Goal: Find specific page/section: Find specific page/section

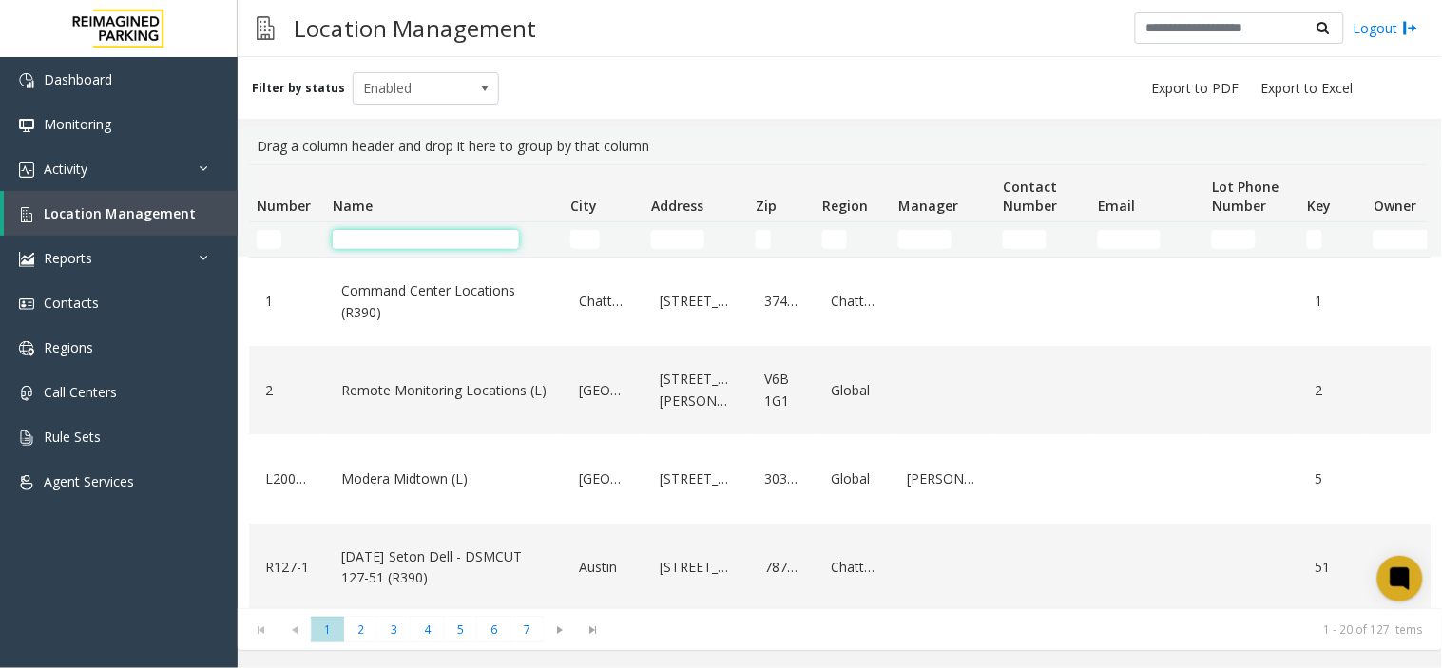
click at [368, 238] on input "Name Filter" at bounding box center [426, 239] width 186 height 19
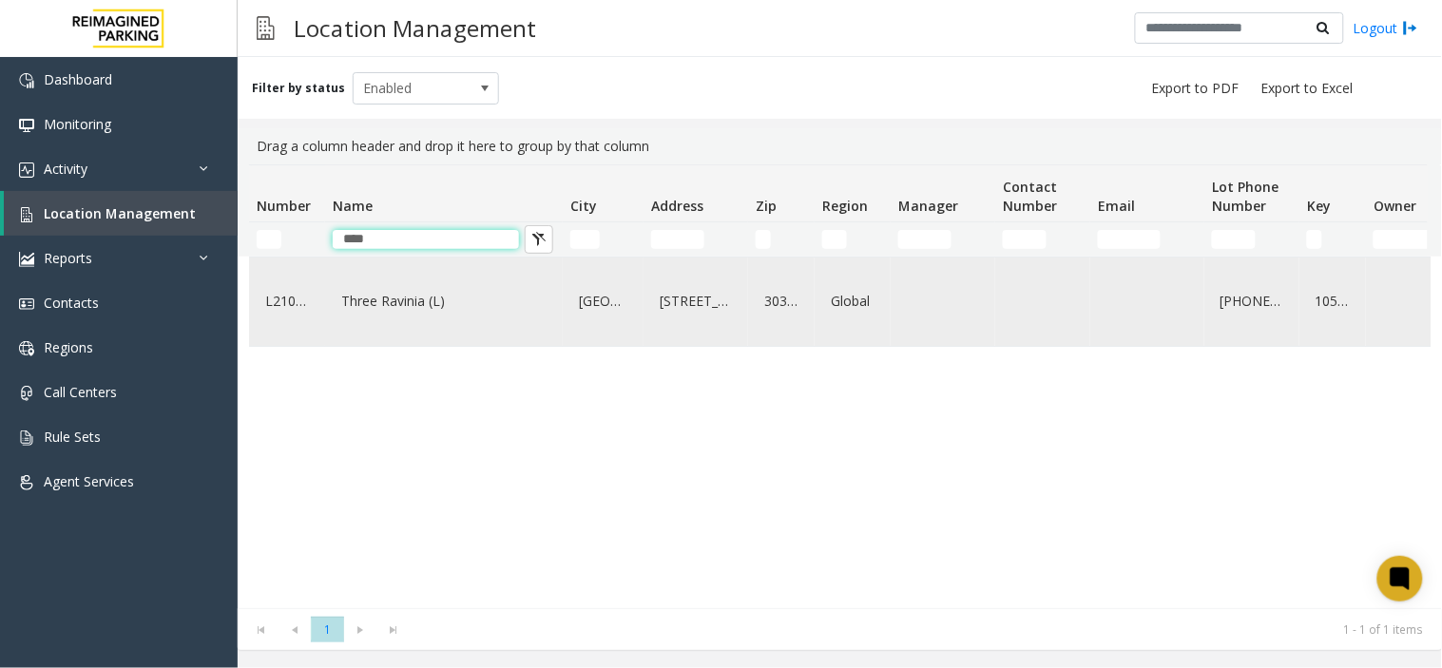
type input "****"
click at [428, 289] on link "Three Ravinia (L)" at bounding box center [444, 301] width 215 height 30
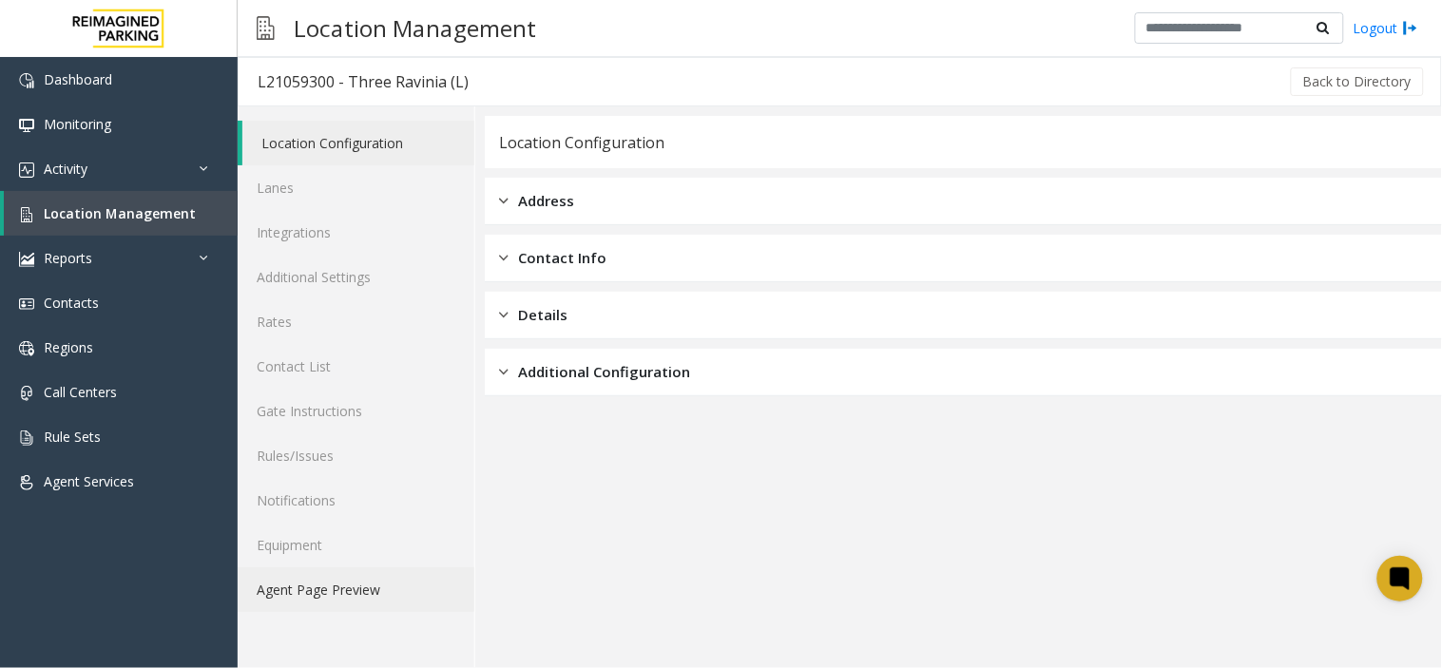
click at [352, 590] on link "Agent Page Preview" at bounding box center [356, 590] width 237 height 45
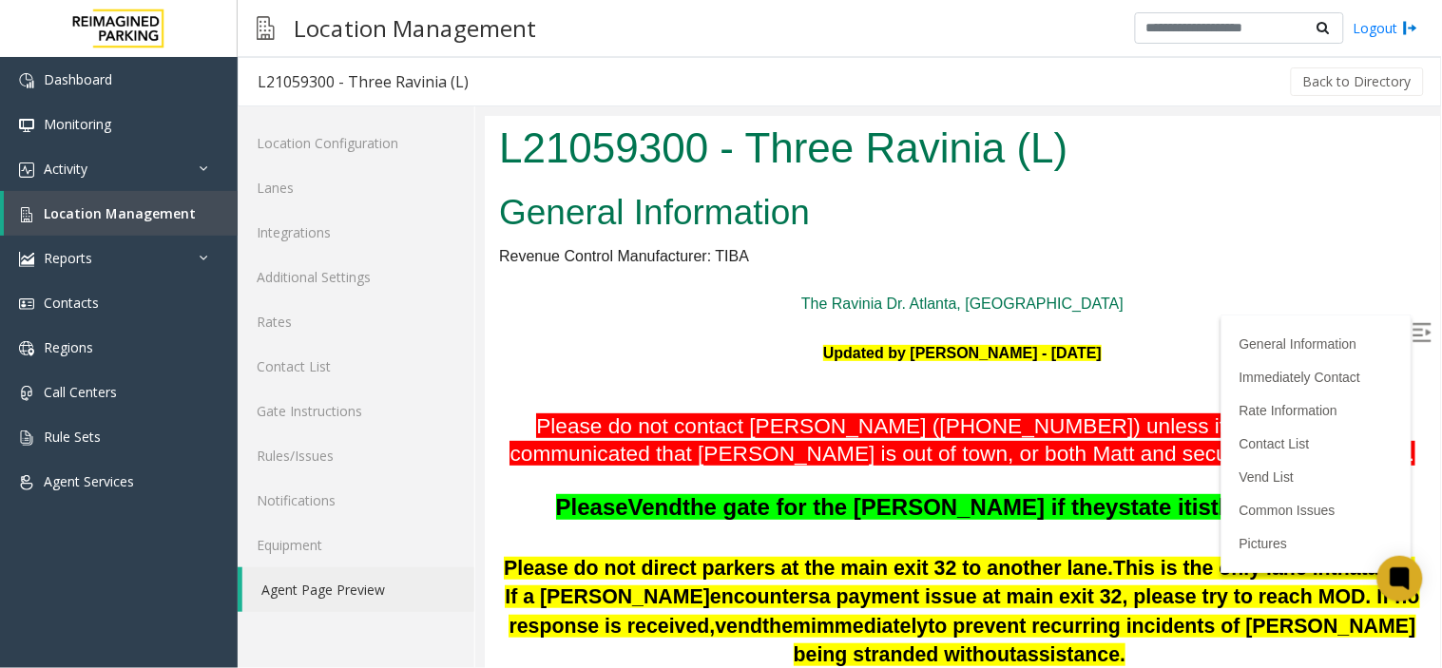
scroll to position [106, 0]
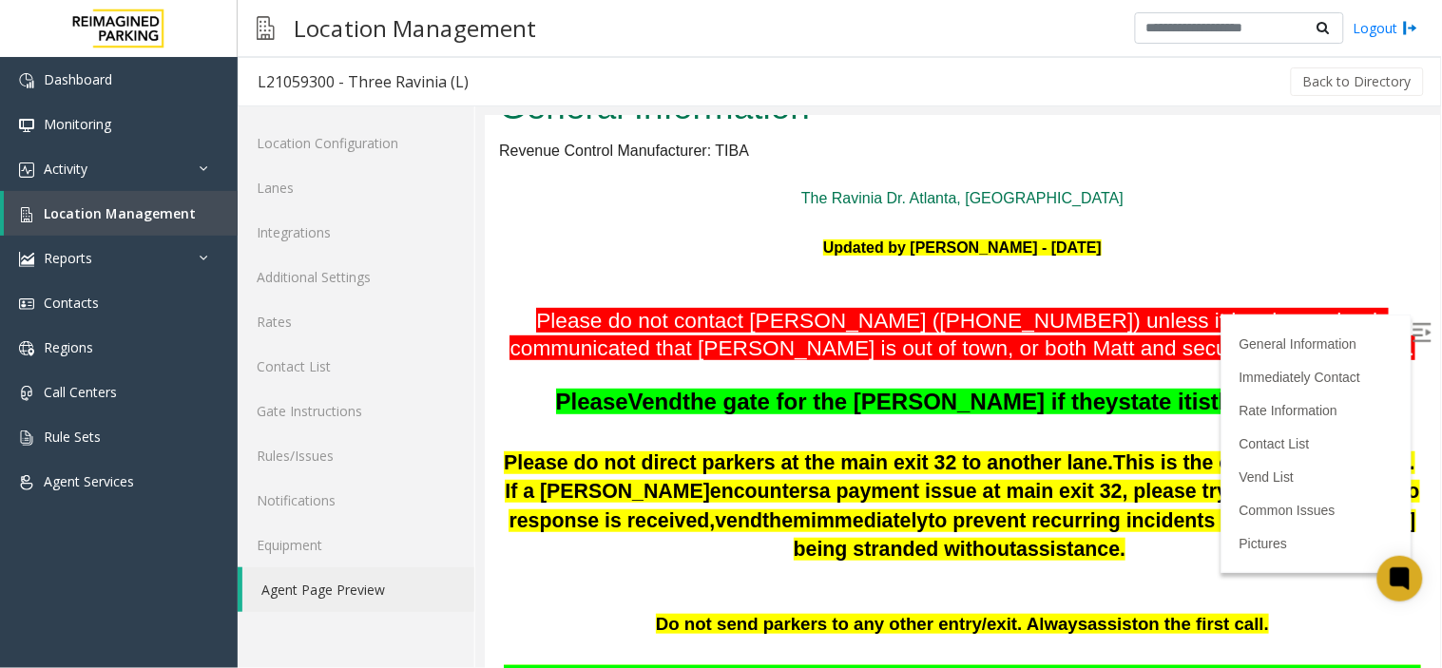
click at [1412, 322] on img at bounding box center [1421, 331] width 19 height 19
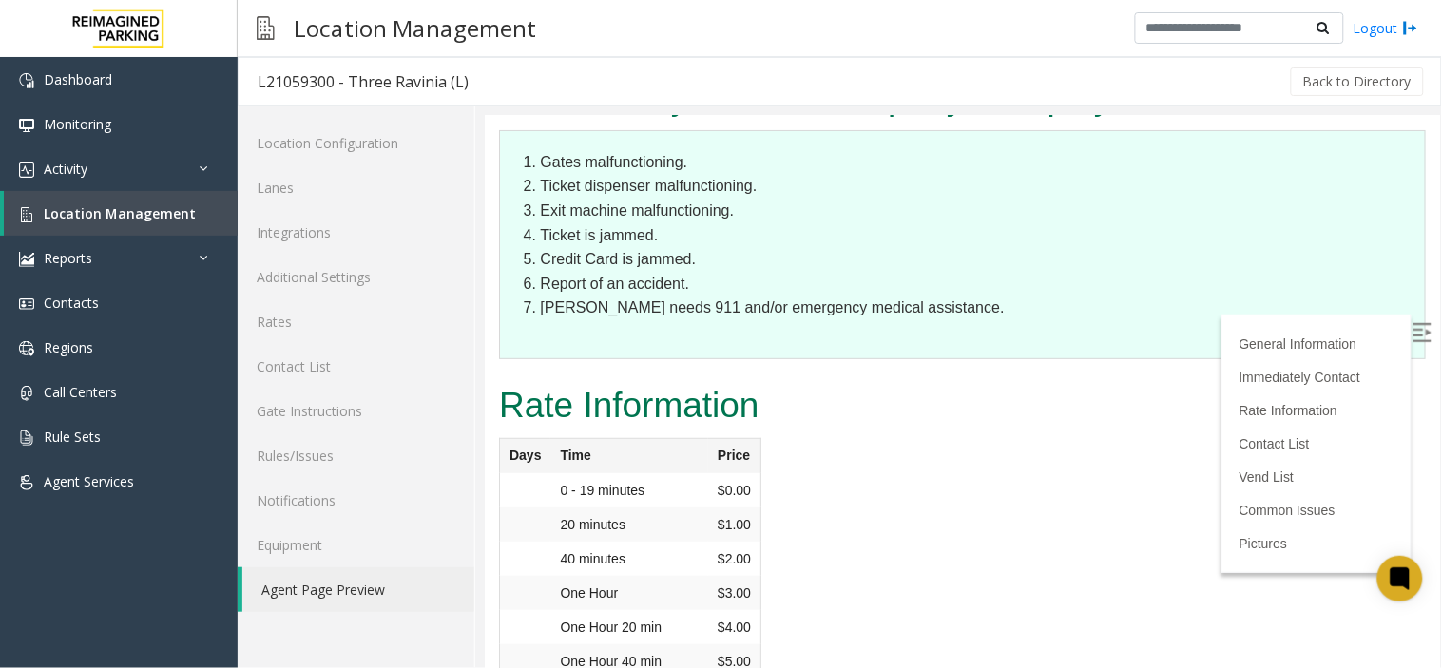
scroll to position [3696, 0]
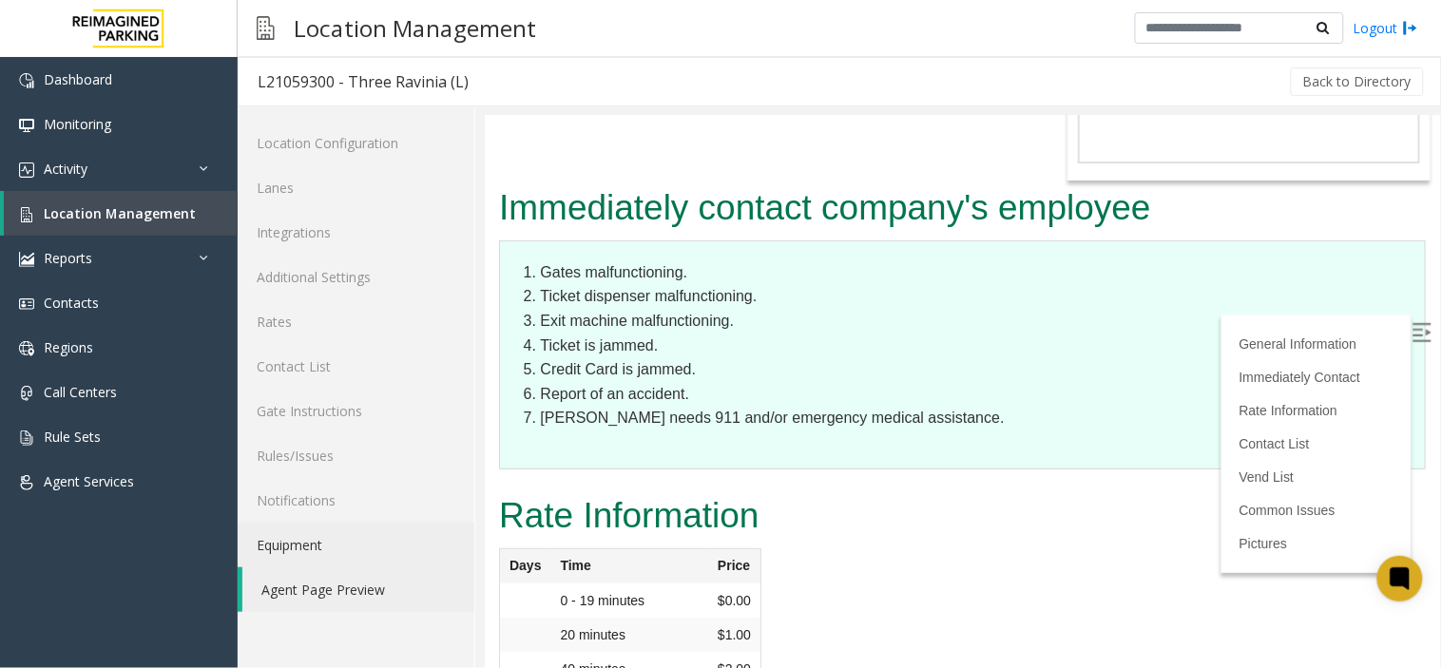
click at [432, 534] on link "Equipment" at bounding box center [356, 545] width 237 height 45
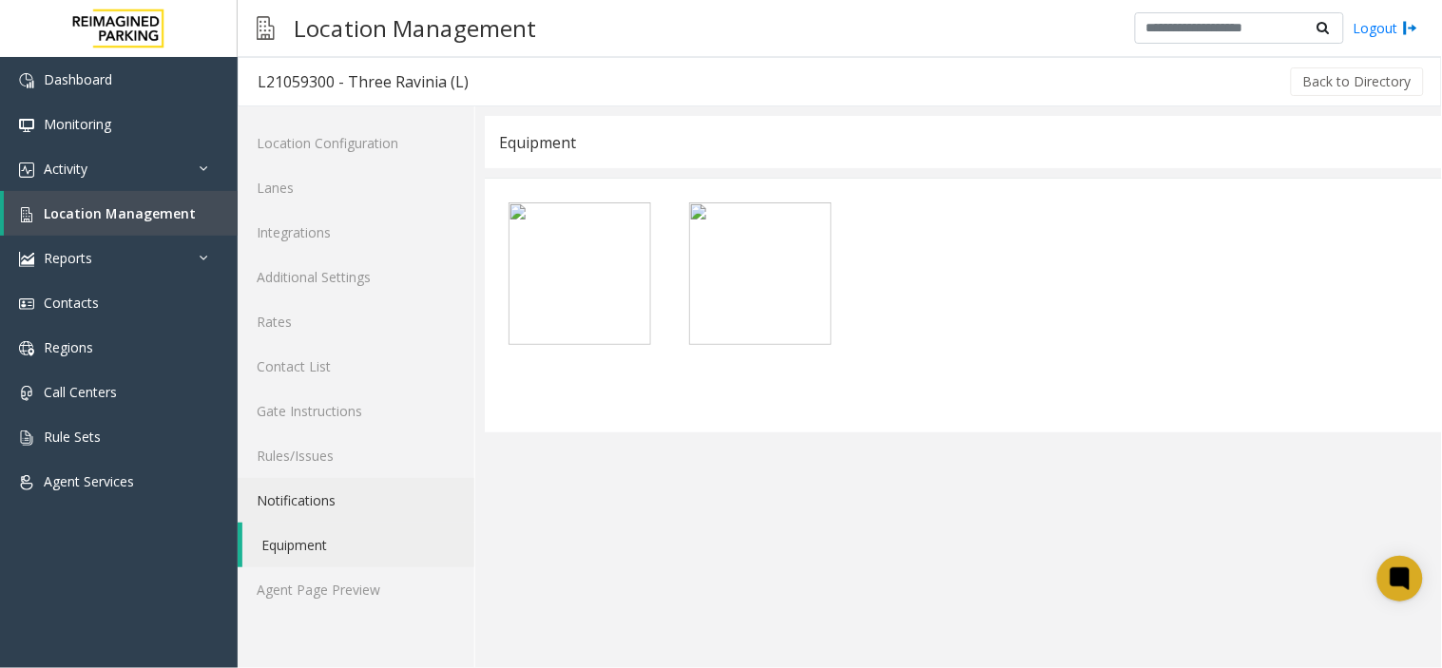
click at [273, 481] on link "Notifications" at bounding box center [356, 500] width 237 height 45
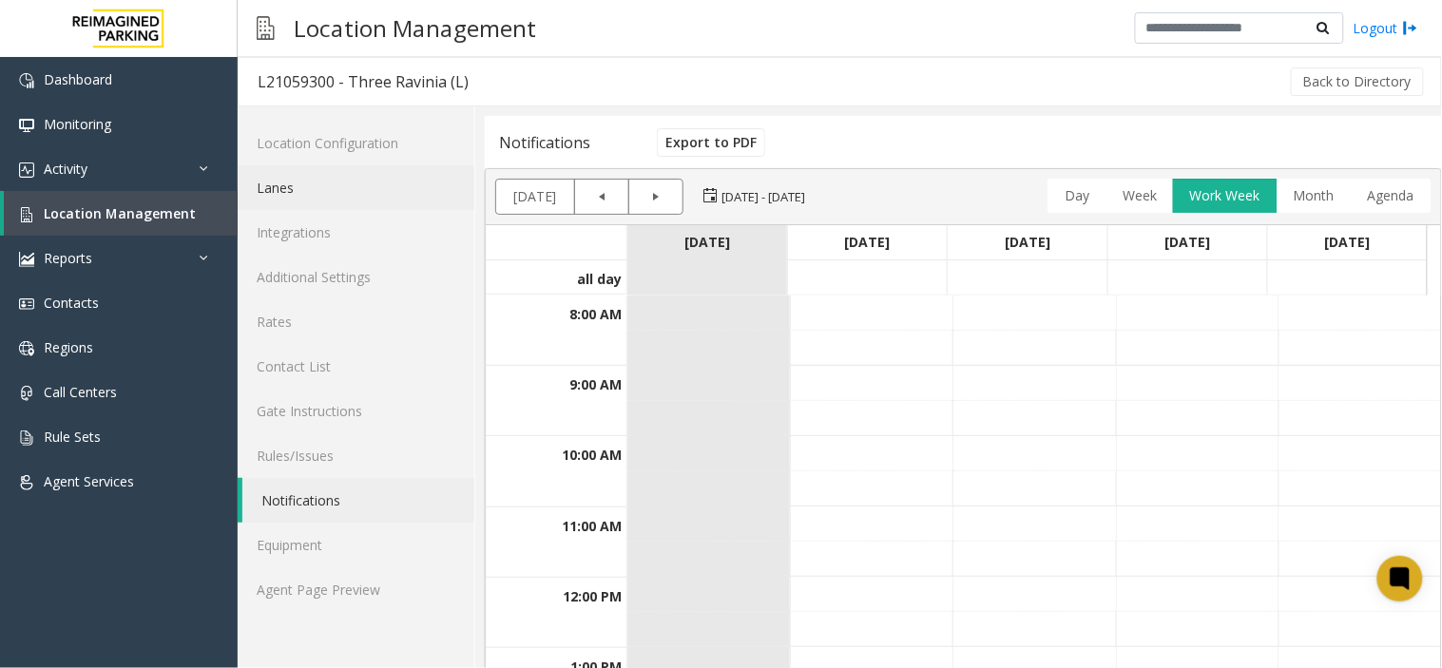
click at [305, 174] on link "Lanes" at bounding box center [356, 187] width 237 height 45
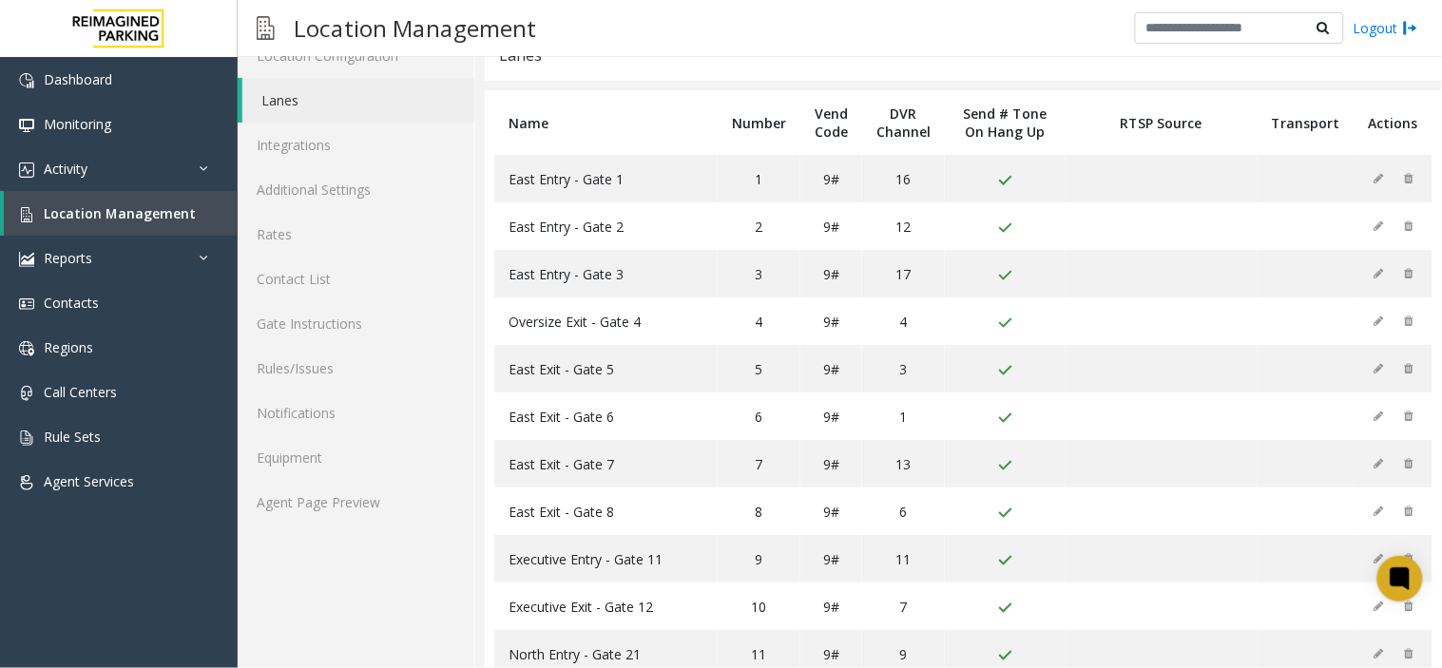
scroll to position [76, 0]
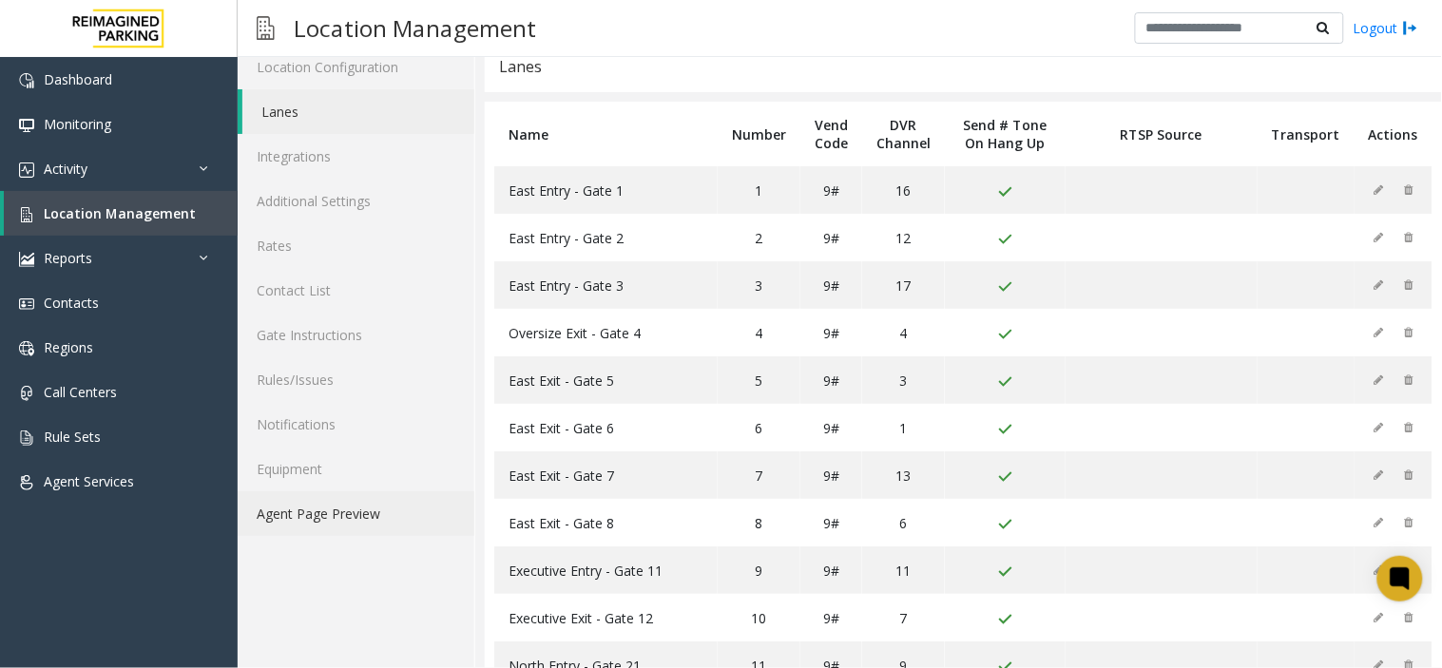
click at [325, 525] on link "Agent Page Preview" at bounding box center [356, 513] width 237 height 45
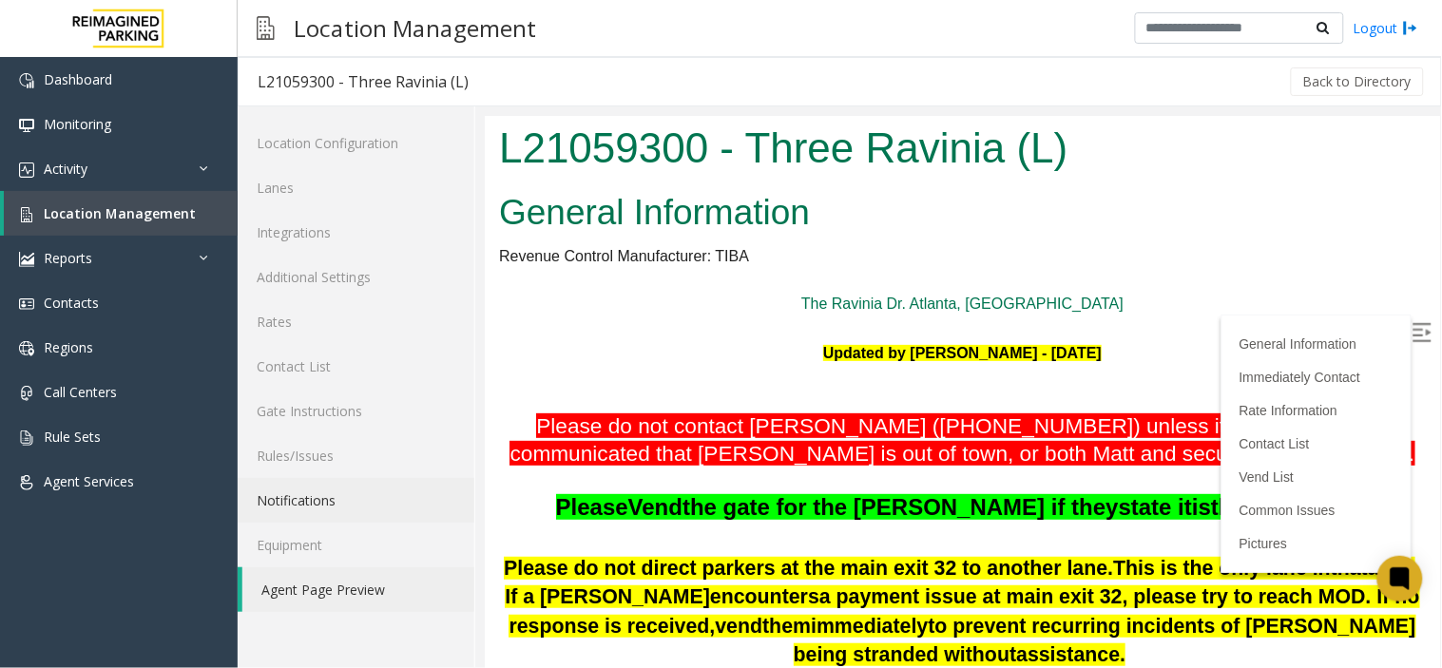
scroll to position [317, 0]
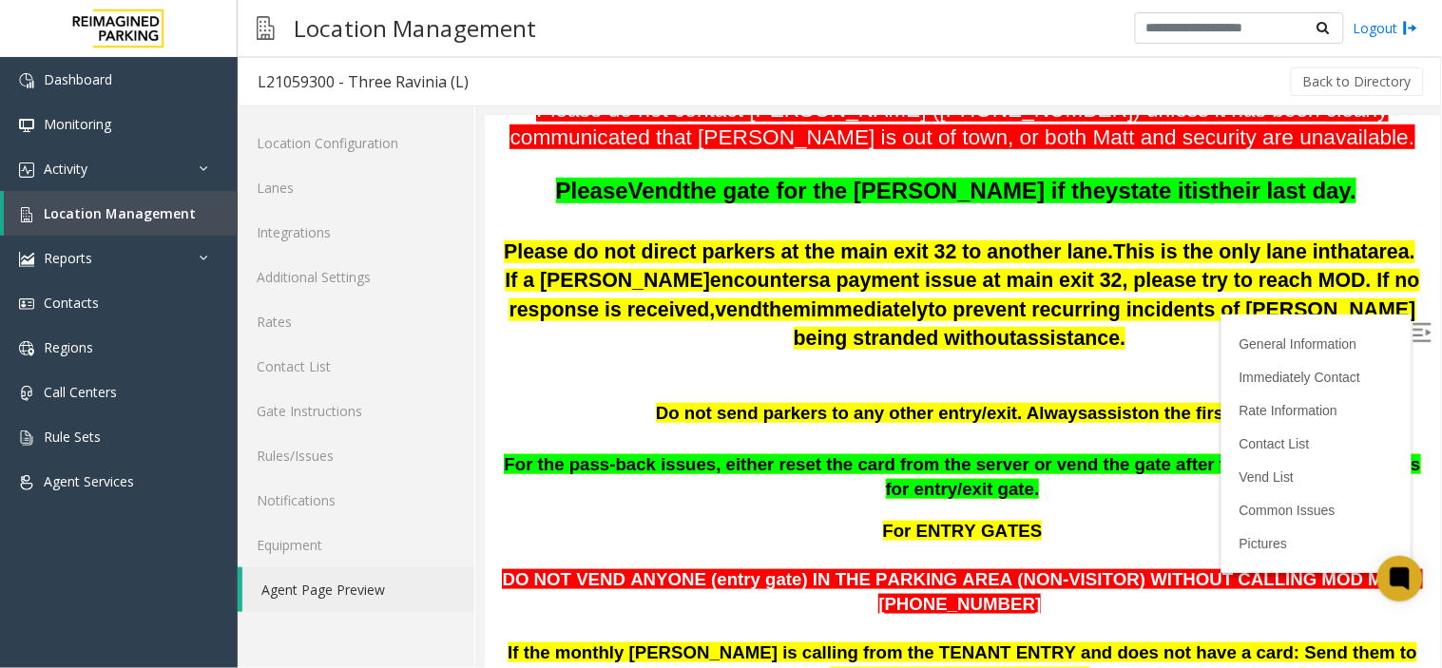
click at [1409, 344] on label at bounding box center [1423, 333] width 29 height 29
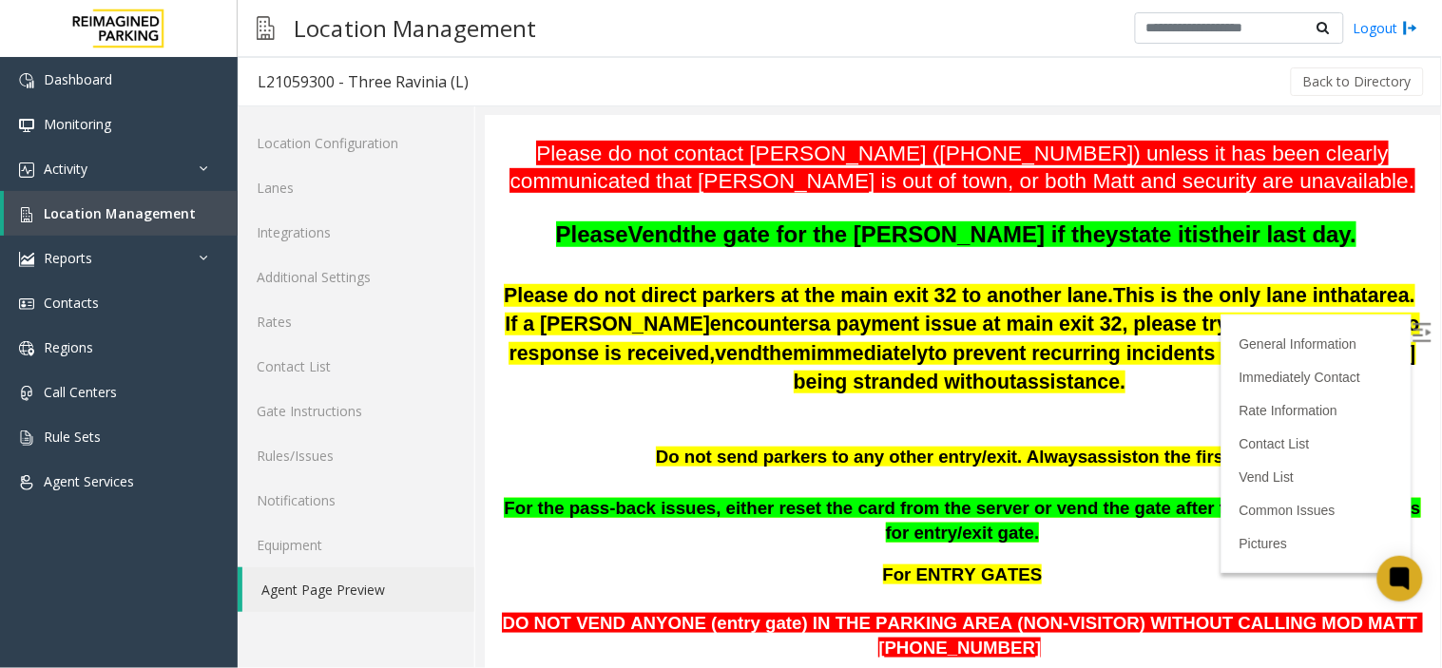
scroll to position [211, 0]
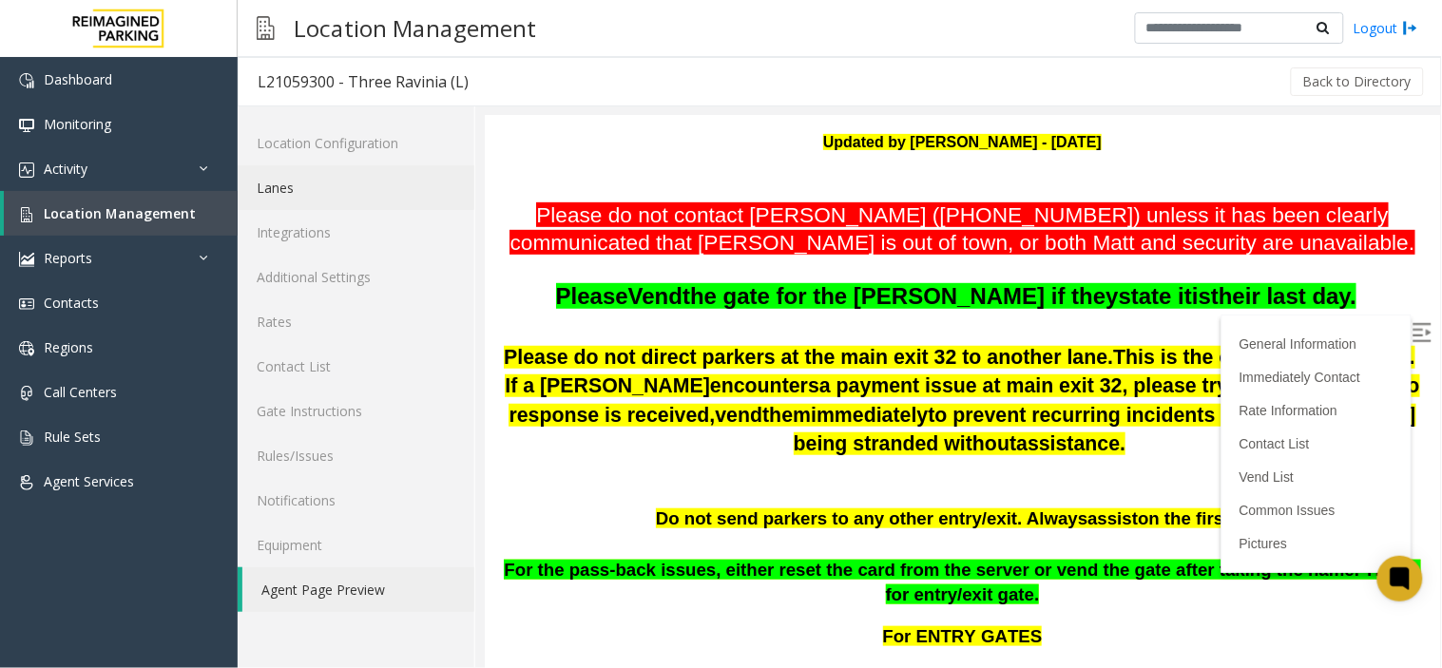
click at [277, 183] on link "Lanes" at bounding box center [356, 187] width 237 height 45
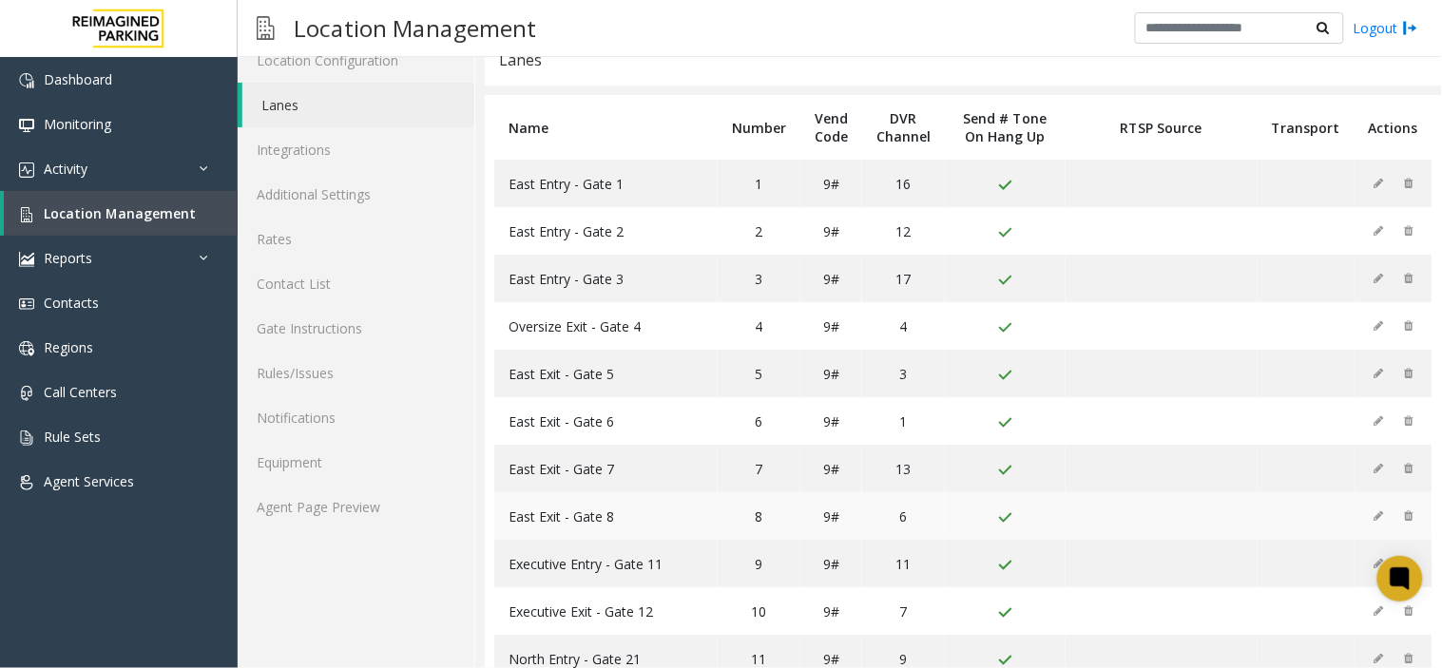
scroll to position [76, 0]
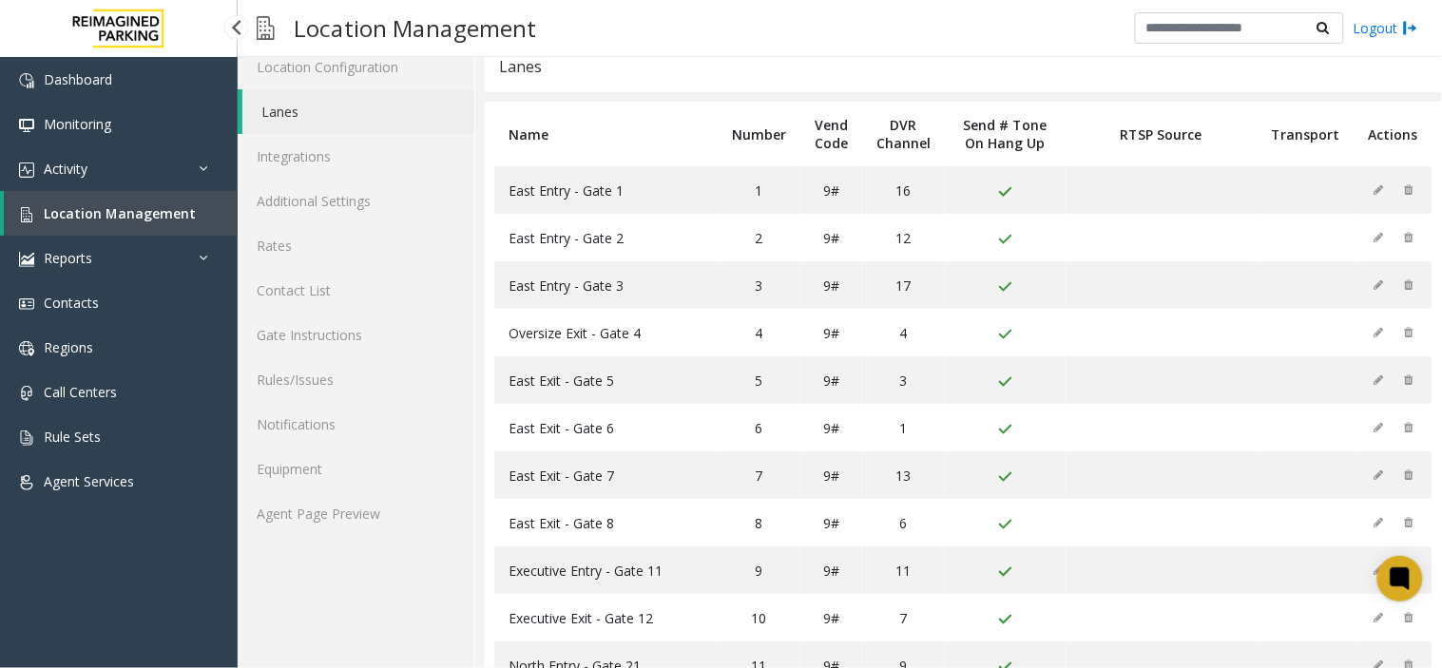
click at [108, 211] on span "Location Management" at bounding box center [120, 213] width 152 height 18
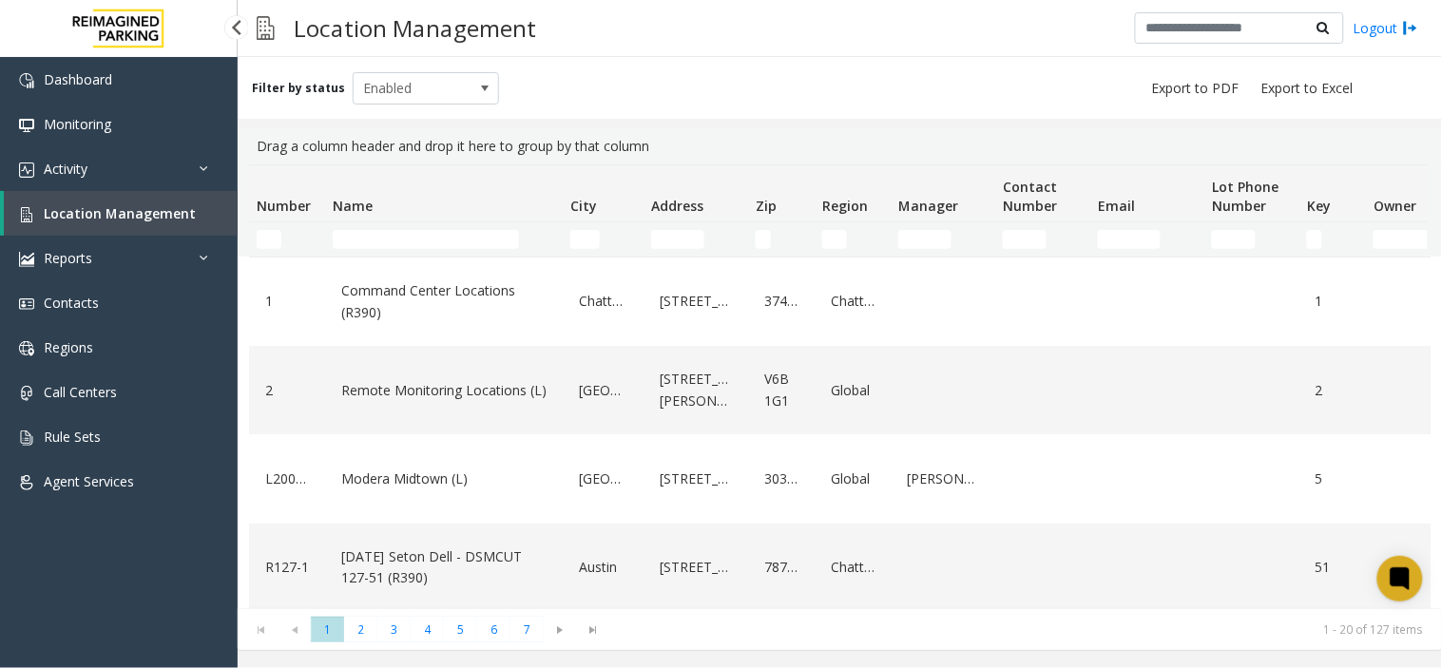
click at [89, 197] on link "Location Management" at bounding box center [121, 213] width 234 height 45
click at [368, 239] on input "Name Filter" at bounding box center [426, 239] width 186 height 19
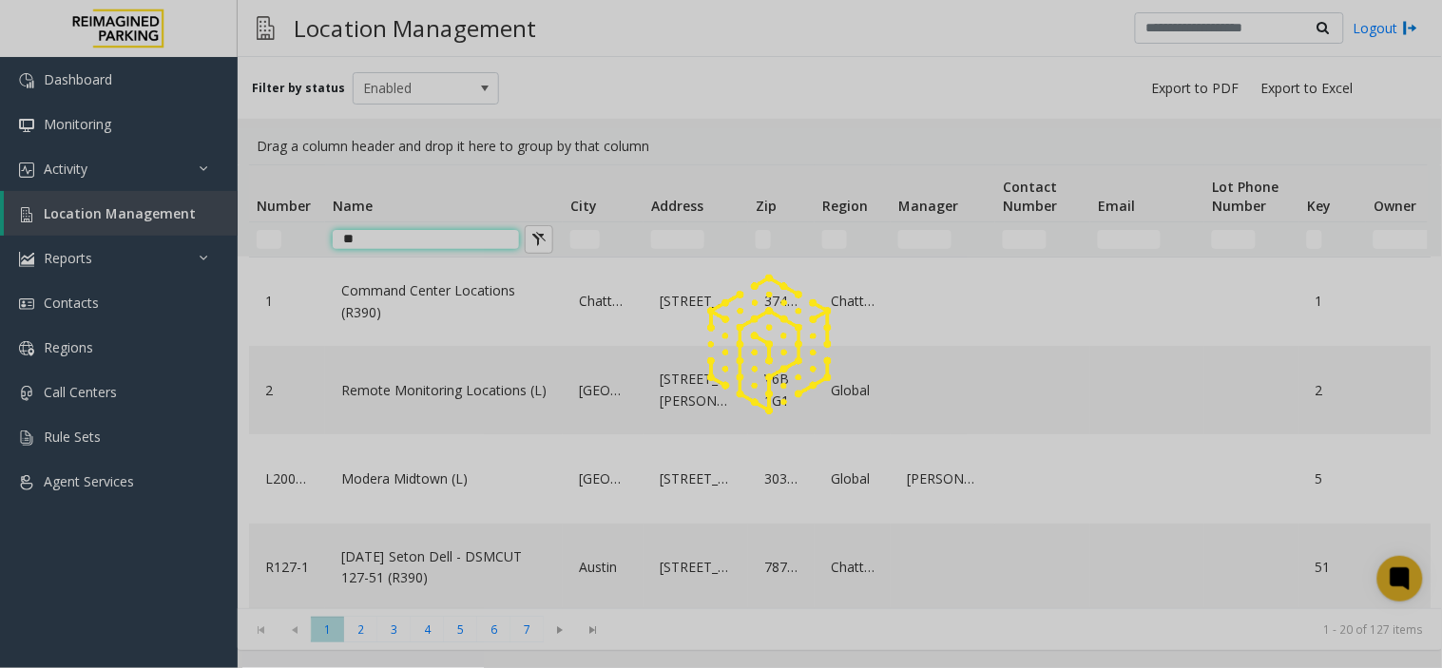
type input "*"
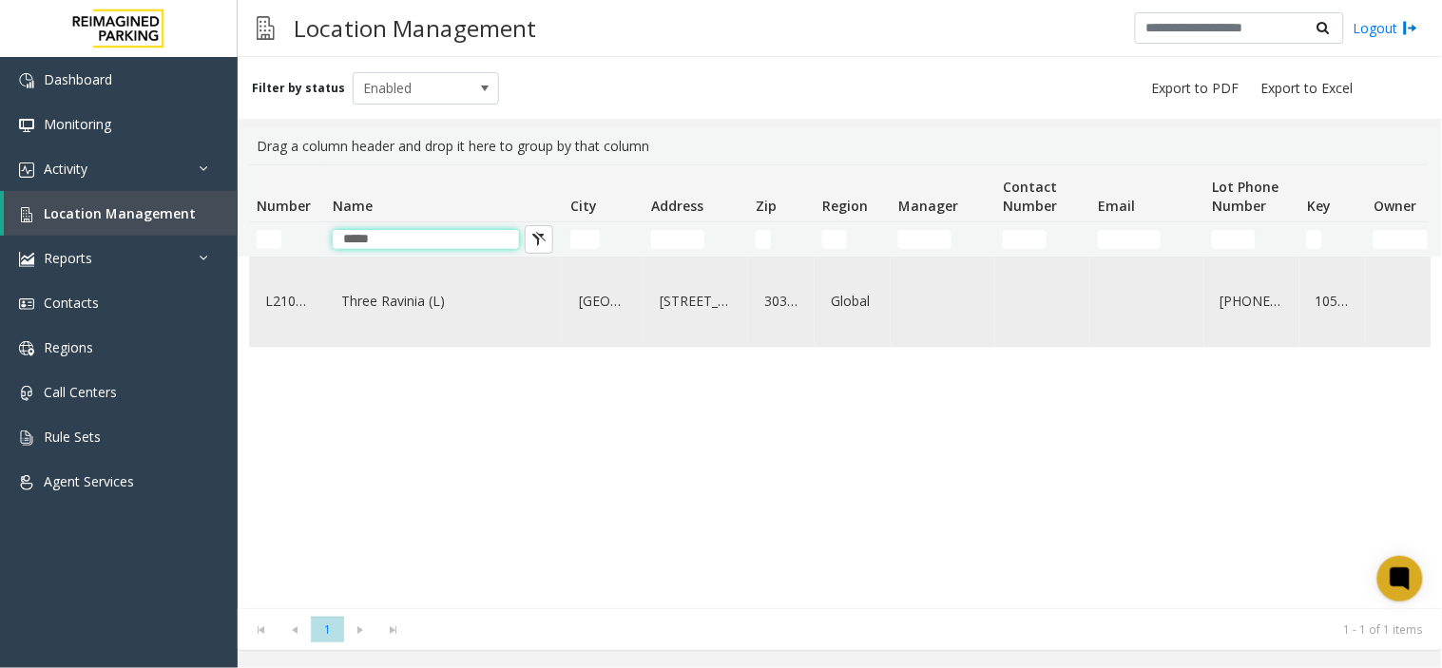
type input "*****"
click at [359, 323] on div "Three Ravinia (L)" at bounding box center [444, 301] width 215 height 73
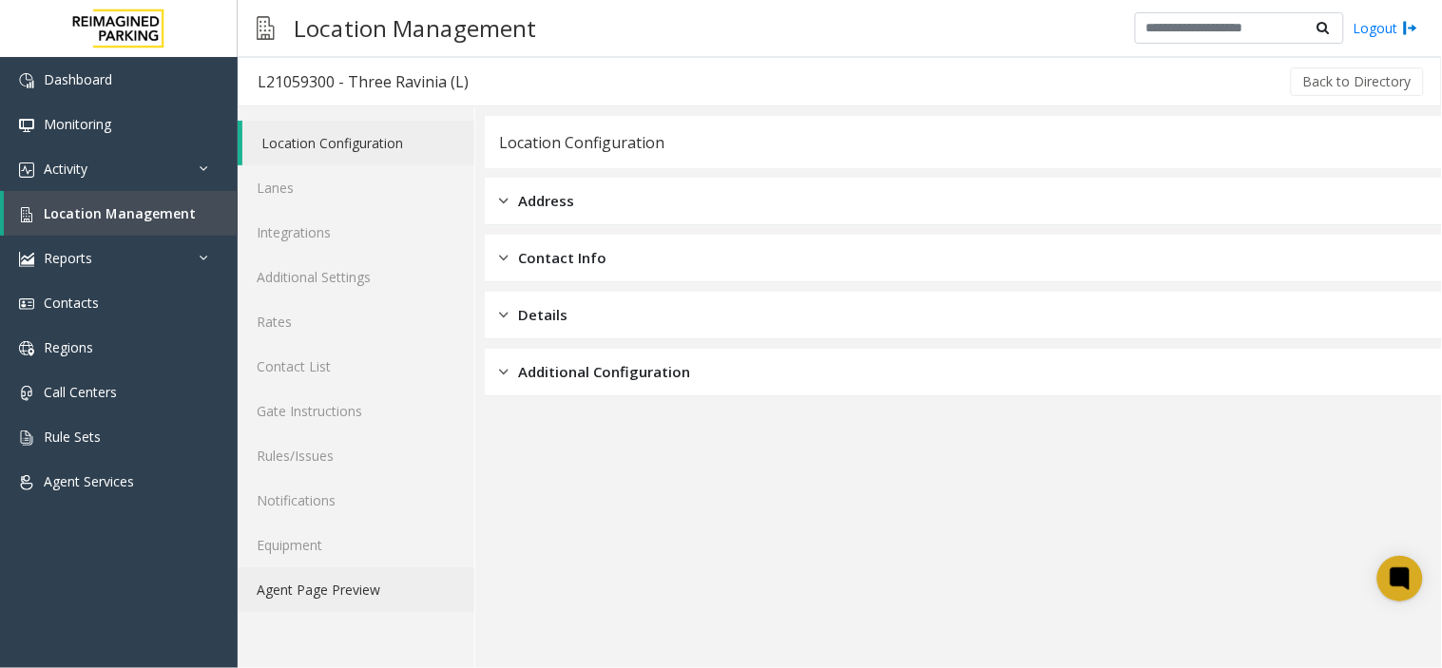
click at [323, 570] on link "Agent Page Preview" at bounding box center [356, 590] width 237 height 45
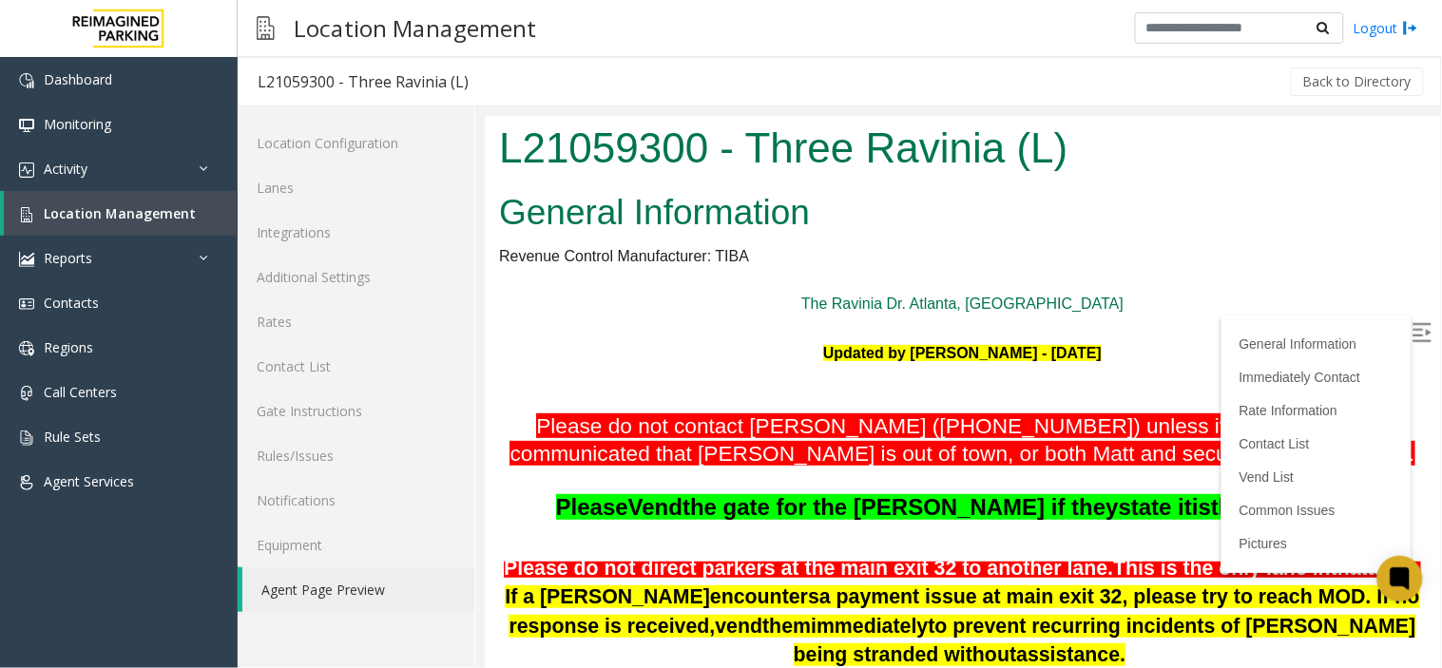
click at [1412, 336] on img at bounding box center [1421, 331] width 19 height 19
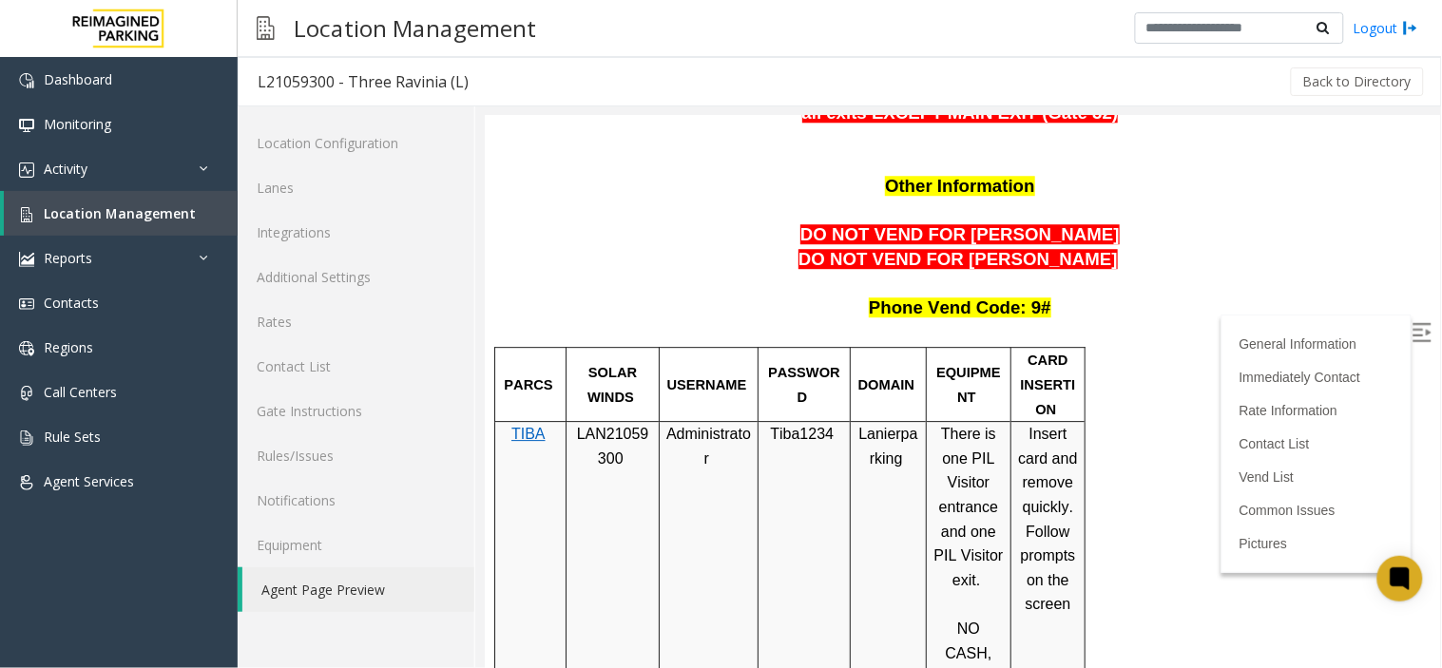
scroll to position [1373, 0]
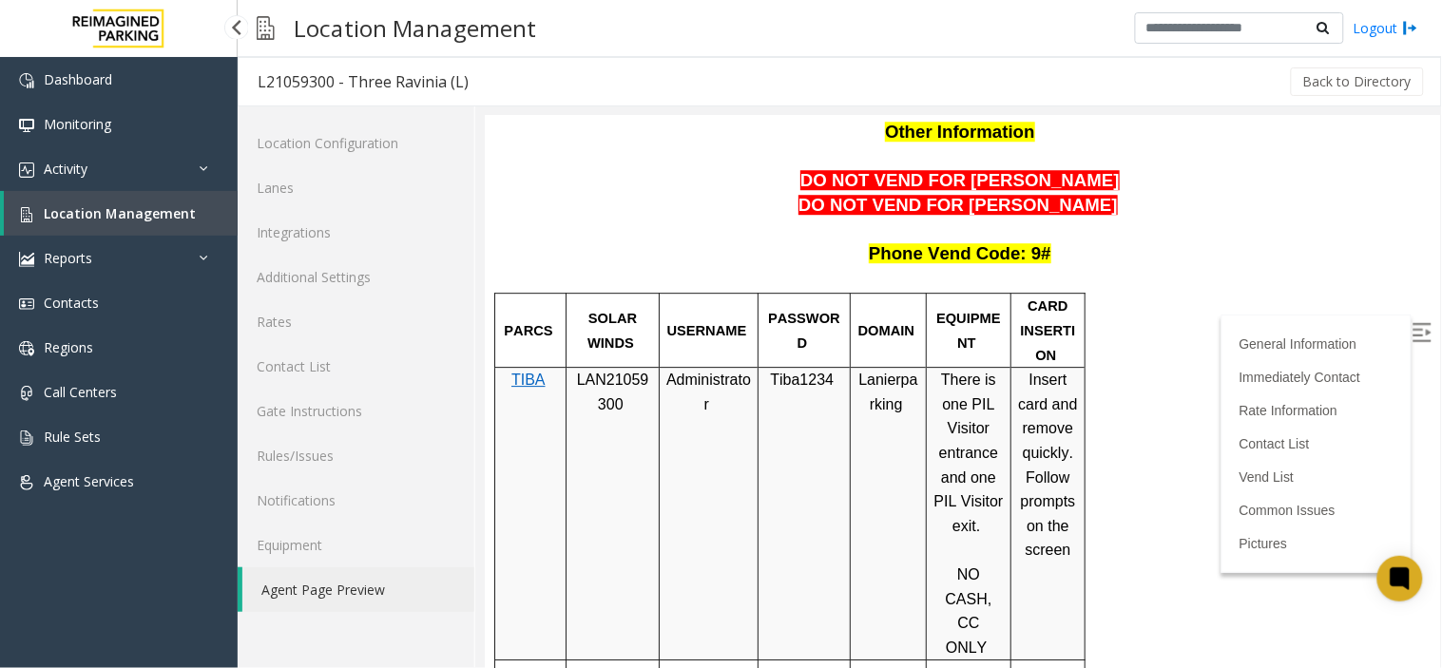
click at [124, 221] on link "Location Management" at bounding box center [121, 213] width 234 height 45
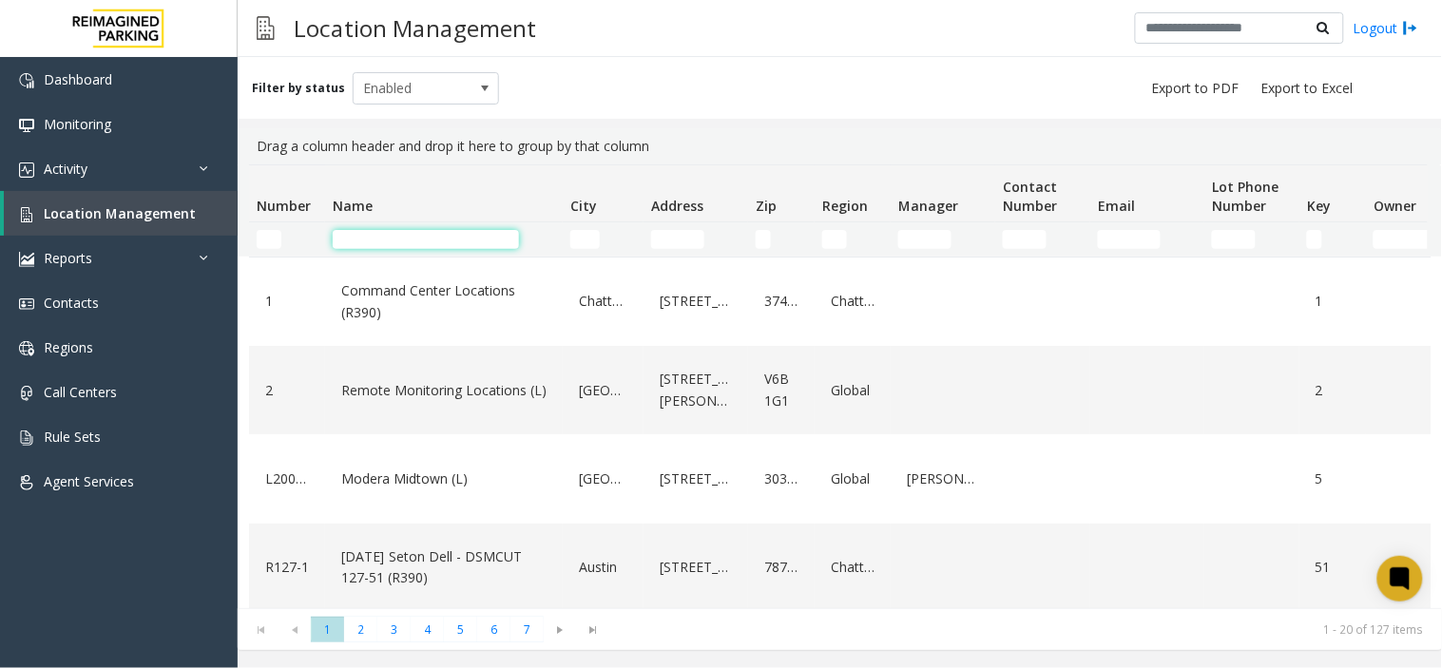
click at [376, 247] on input "Name Filter" at bounding box center [426, 239] width 186 height 19
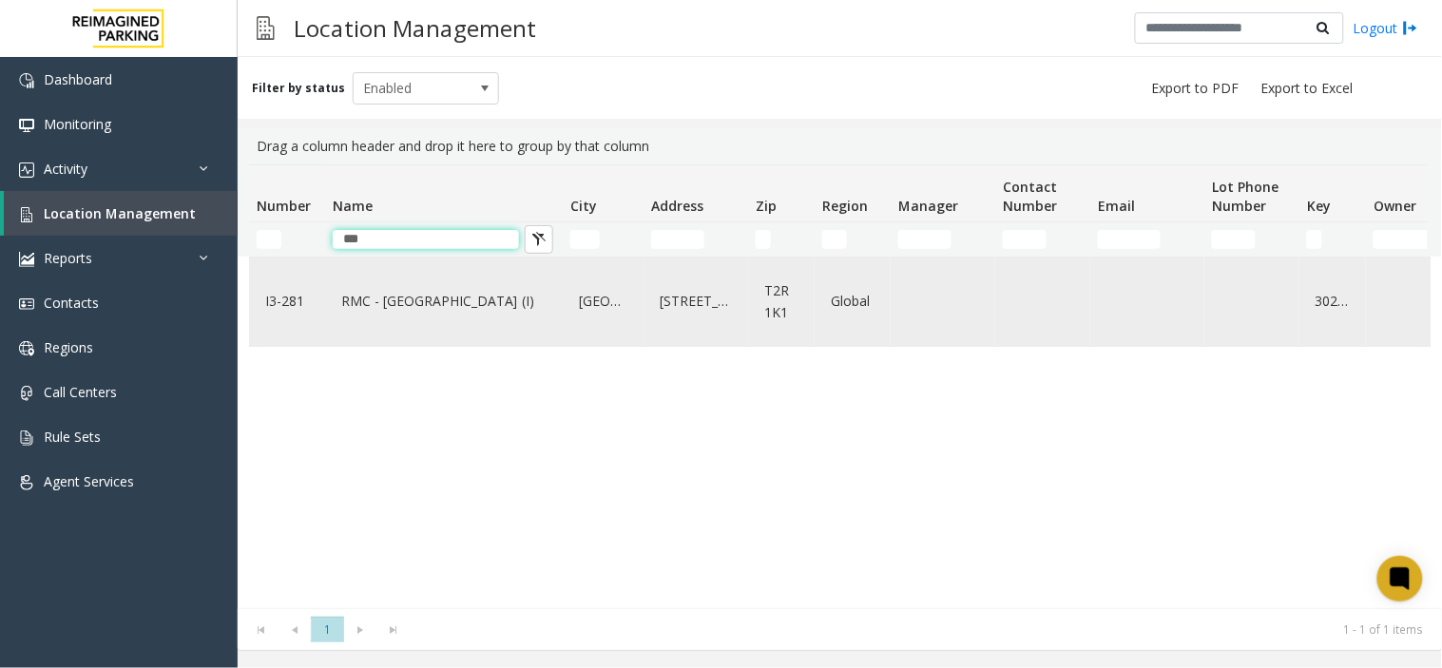
type input "***"
click at [378, 316] on link "RMC - [GEOGRAPHIC_DATA] (I)" at bounding box center [444, 301] width 215 height 30
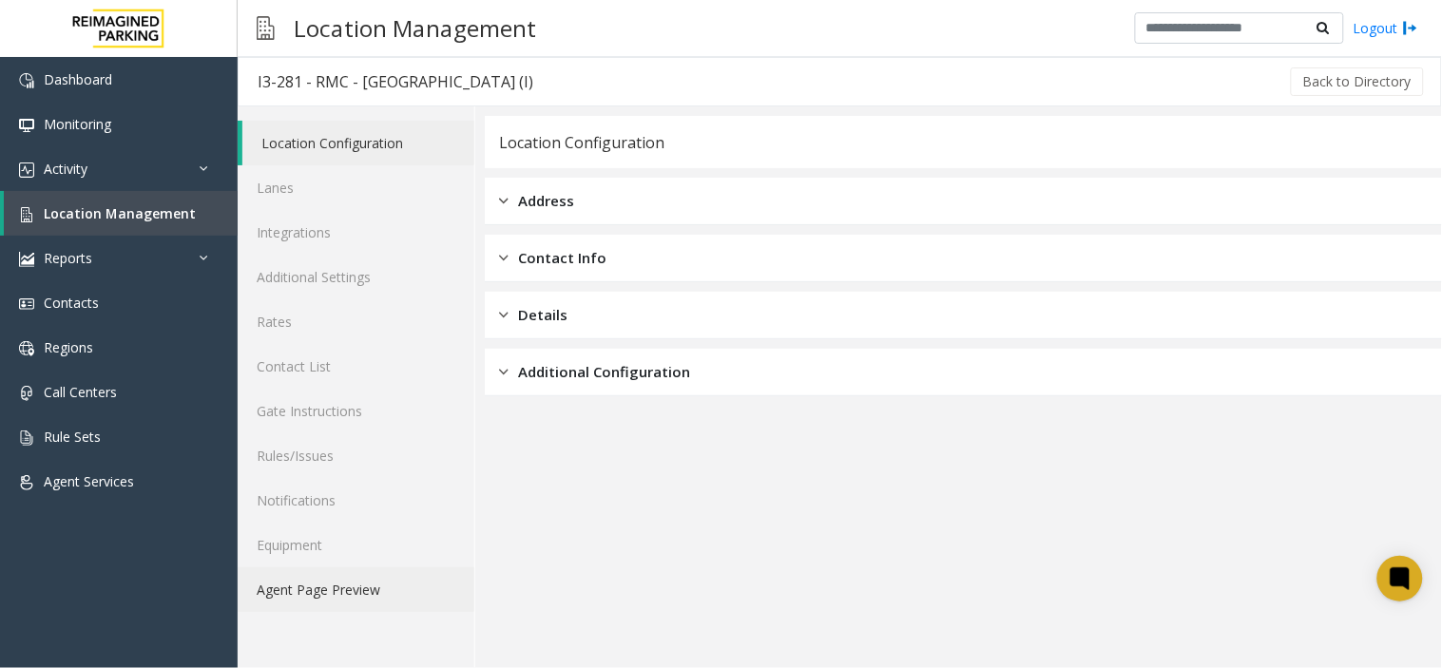
click at [299, 578] on link "Agent Page Preview" at bounding box center [356, 590] width 237 height 45
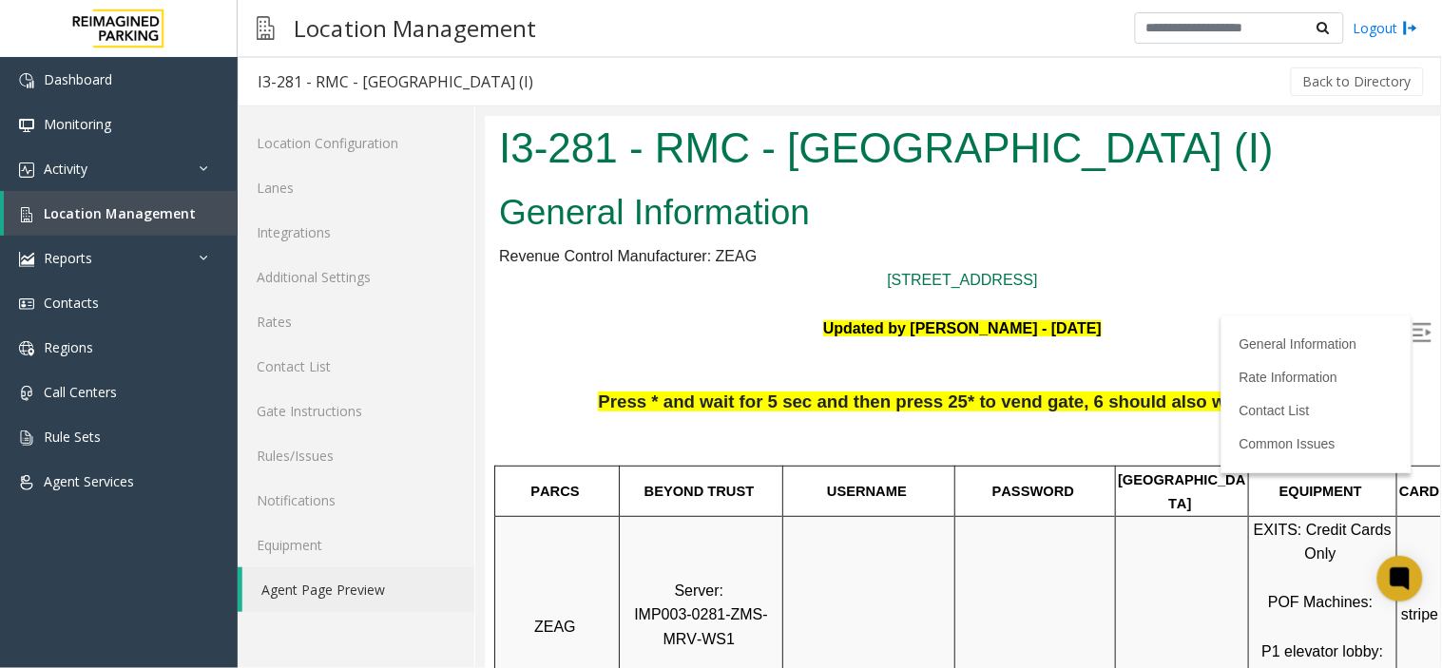
scroll to position [106, 0]
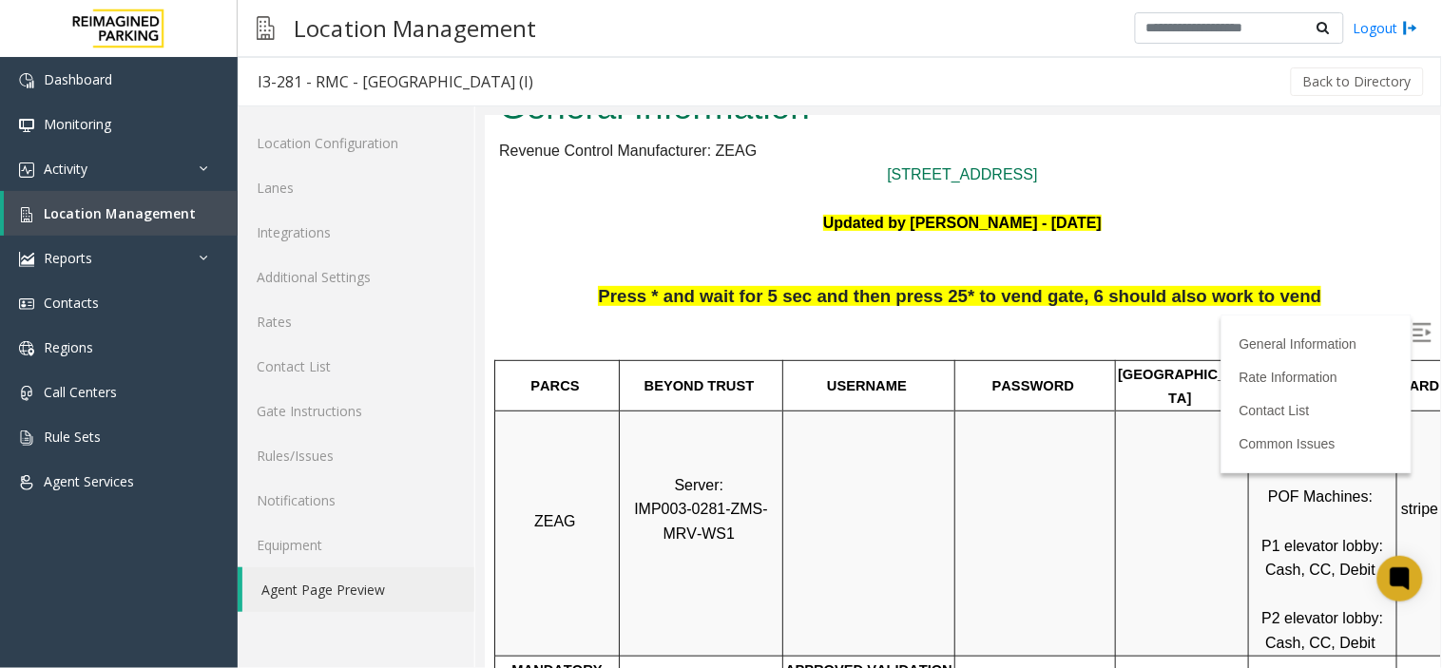
drag, startPoint x: 539, startPoint y: 614, endPoint x: 805, endPoint y: 621, distance: 266.3
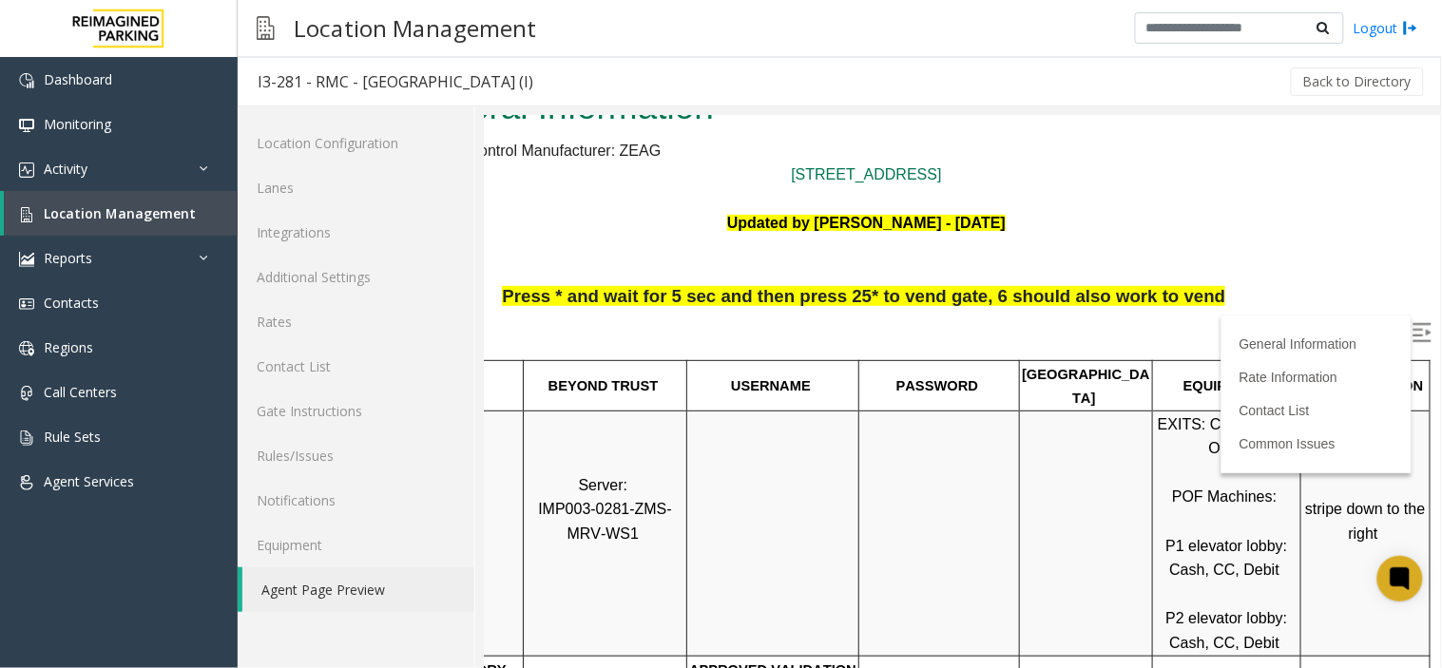
drag, startPoint x: 1070, startPoint y: 545, endPoint x: 1130, endPoint y: 534, distance: 60.8
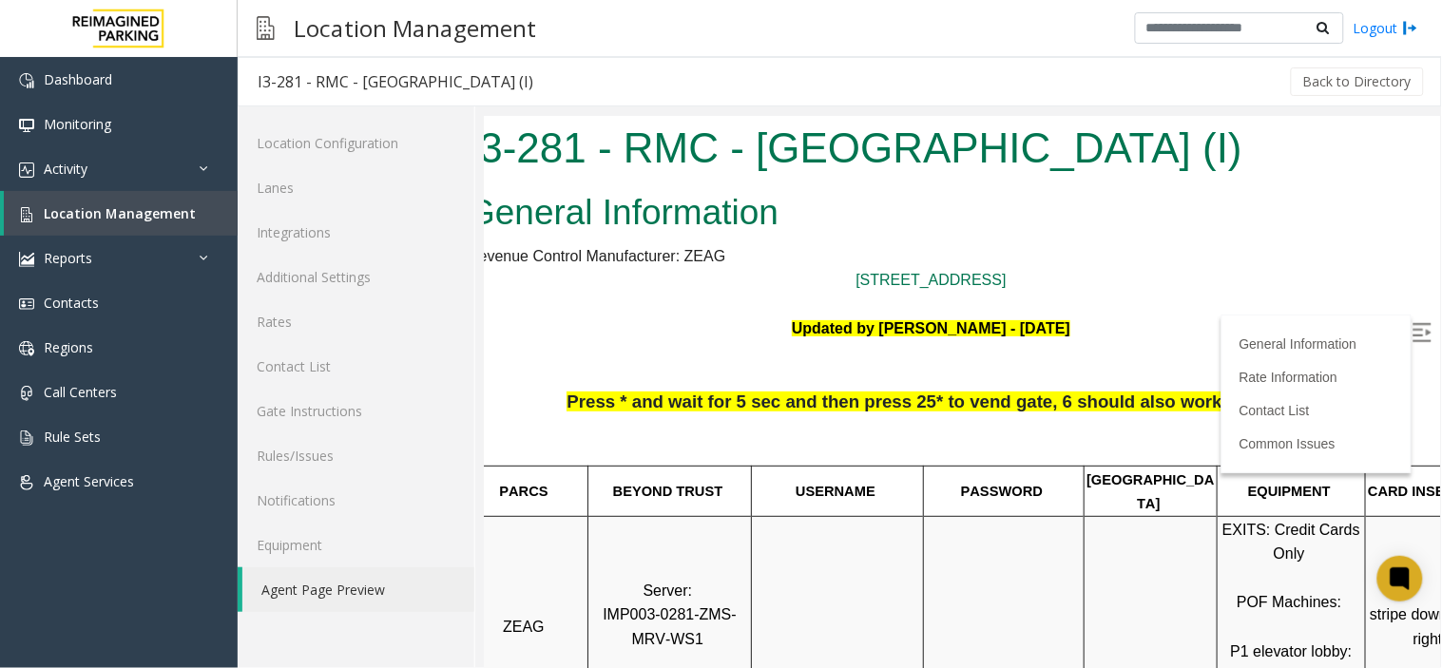
scroll to position [0, 0]
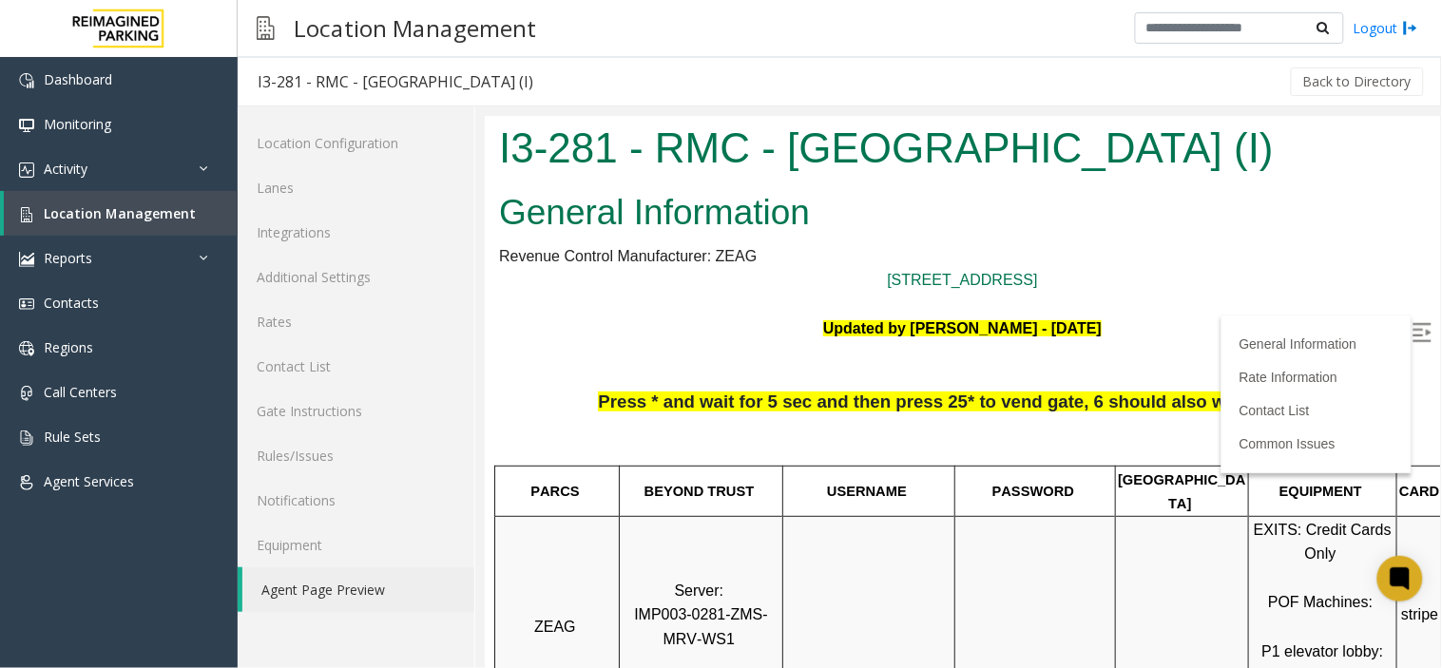
drag, startPoint x: 1246, startPoint y: 577, endPoint x: 1062, endPoint y: 579, distance: 184.4
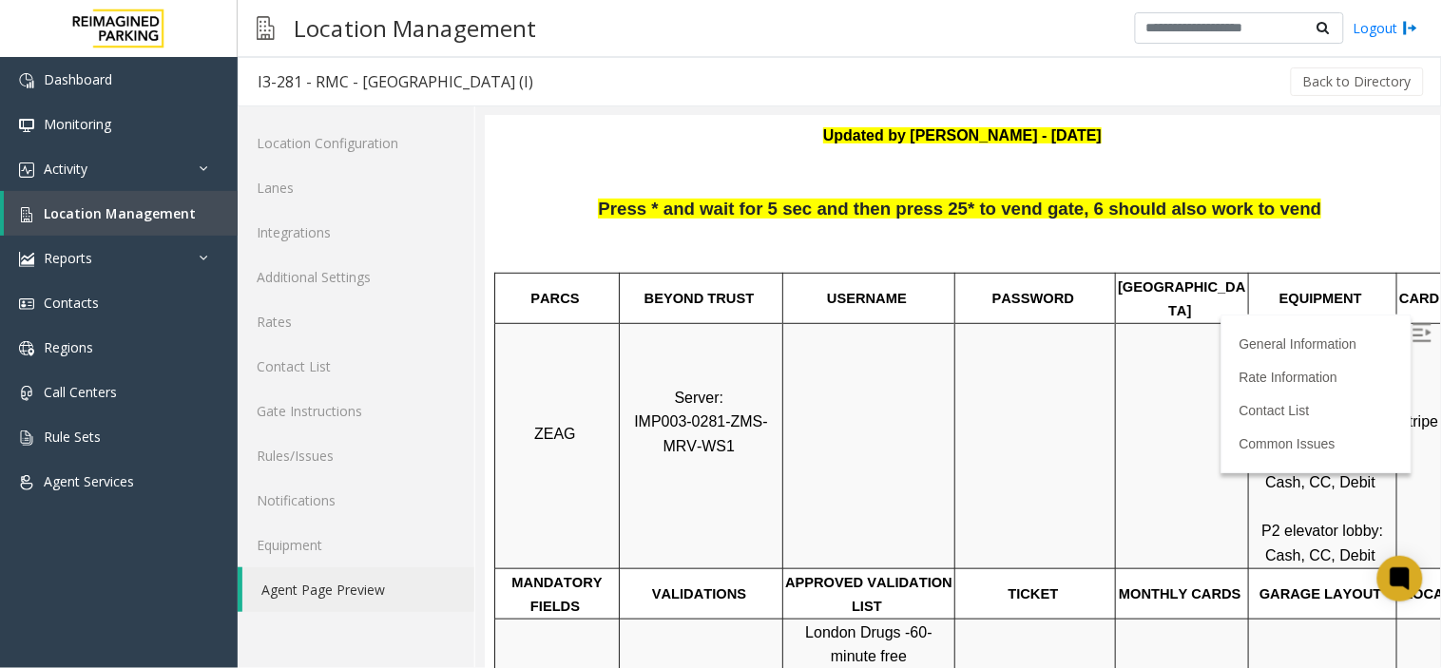
scroll to position [211, 0]
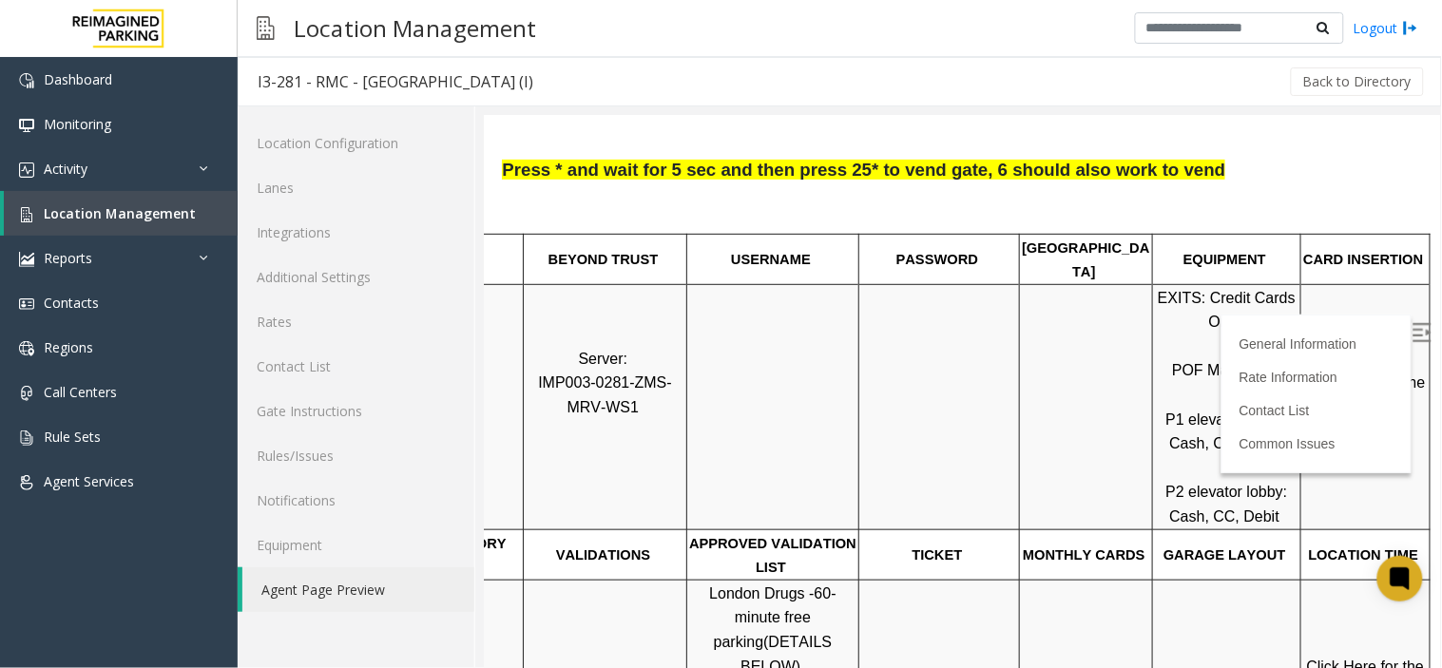
drag, startPoint x: 1111, startPoint y: 376, endPoint x: 1195, endPoint y: 411, distance: 90.8
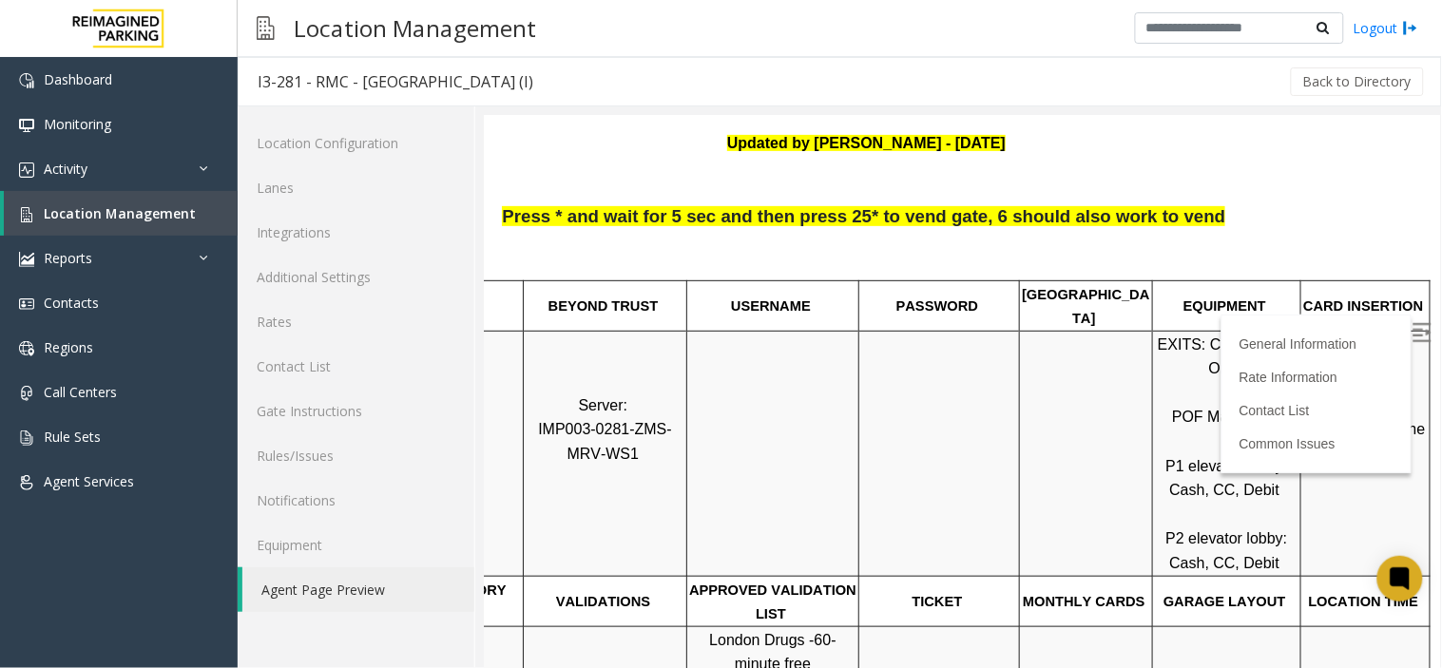
scroll to position [136, 110]
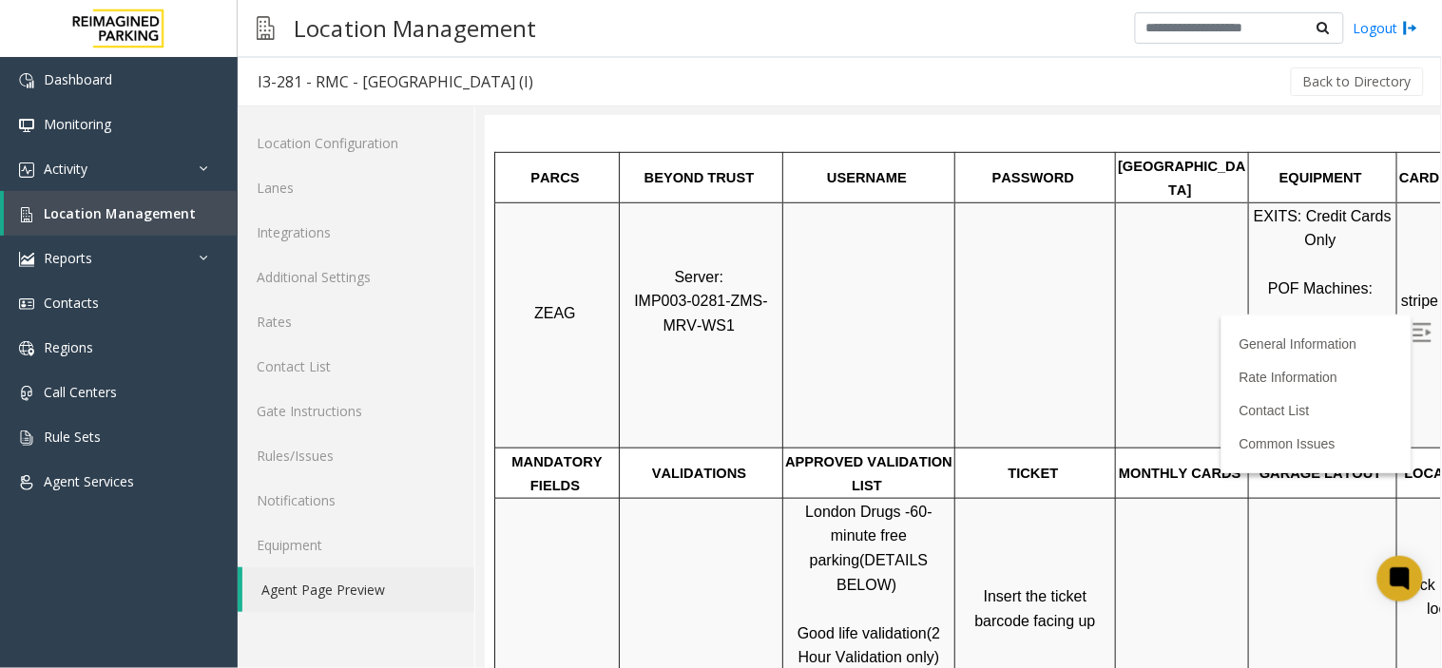
scroll to position [297, 0]
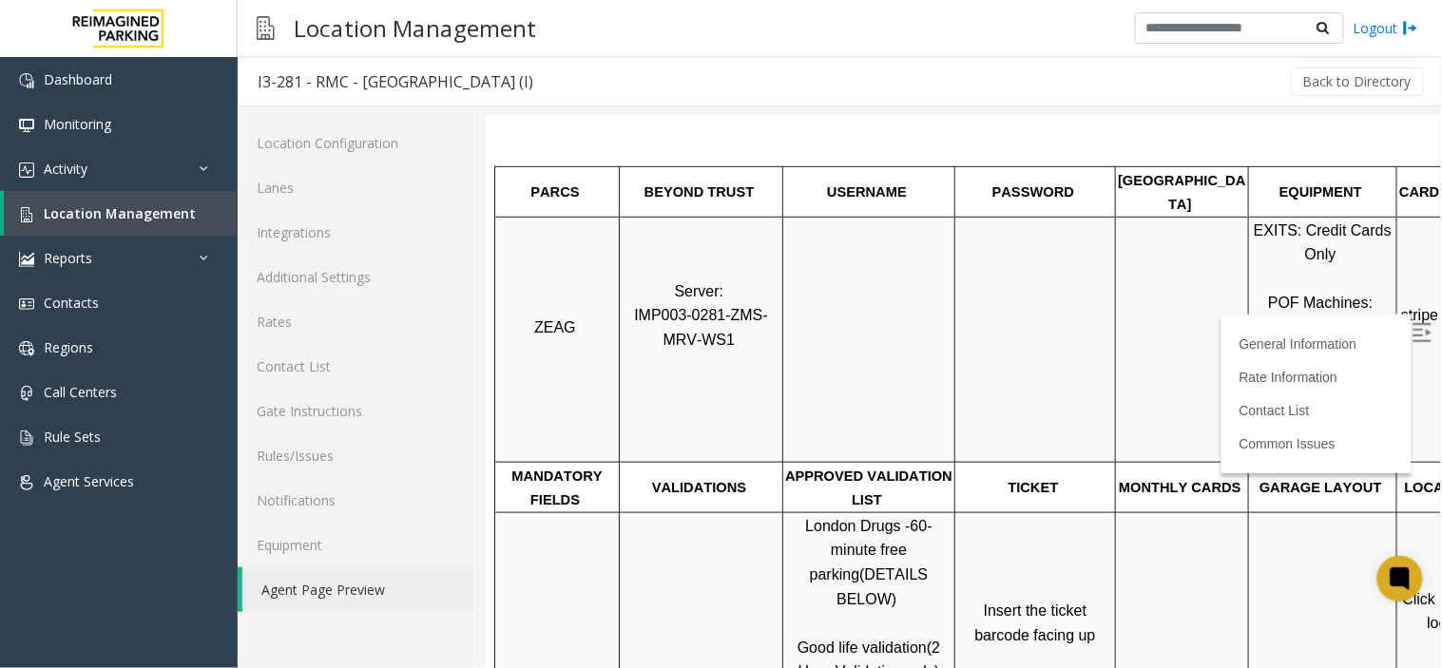
drag, startPoint x: 1190, startPoint y: 555, endPoint x: 955, endPoint y: 522, distance: 237.2
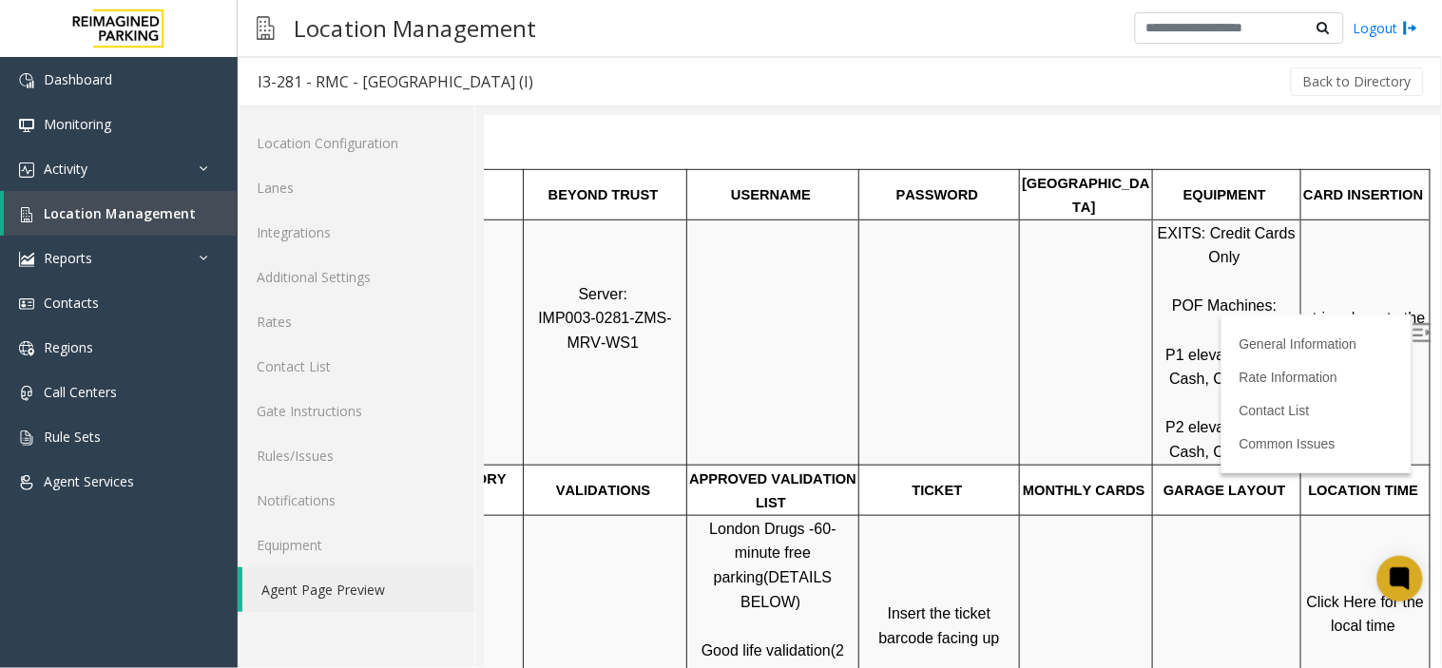
drag, startPoint x: 955, startPoint y: 522, endPoint x: 1070, endPoint y: 519, distance: 114.1
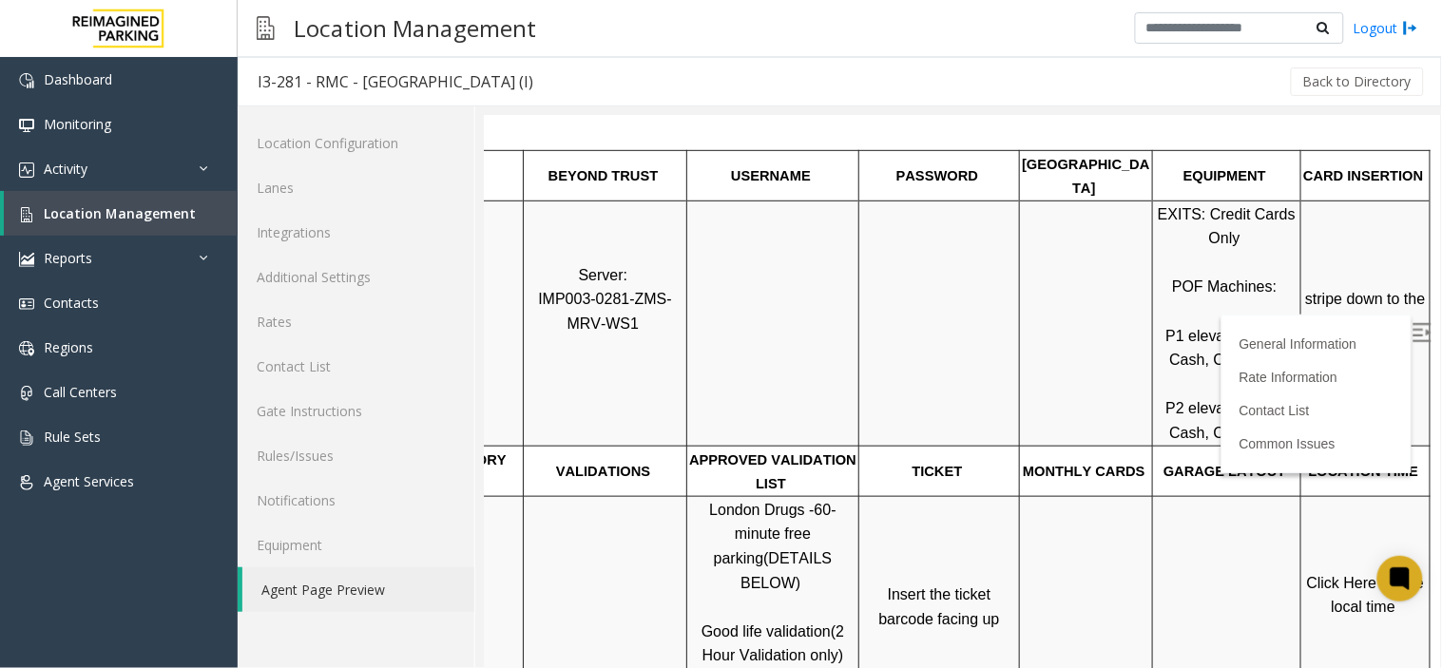
scroll to position [317, 110]
drag, startPoint x: 593, startPoint y: 272, endPoint x: 511, endPoint y: 279, distance: 83.0
click at [537, 289] on span "IMP003-0281-ZMS-MRV-WS1" at bounding box center [604, 309] width 134 height 41
copy span "IMP003-0281"
click at [629, 201] on td "Server: IMP003-0281-ZMS-MRV-WS1" at bounding box center [605, 321] width 164 height 245
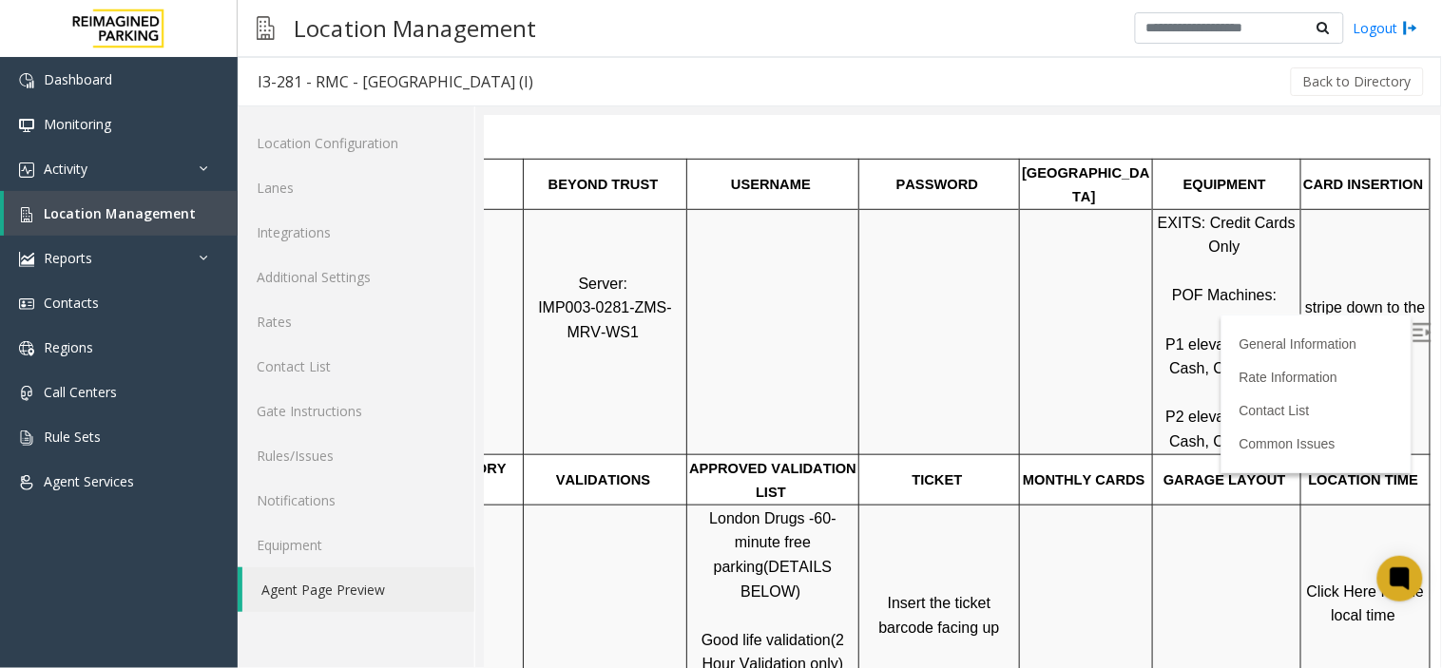
scroll to position [422, 110]
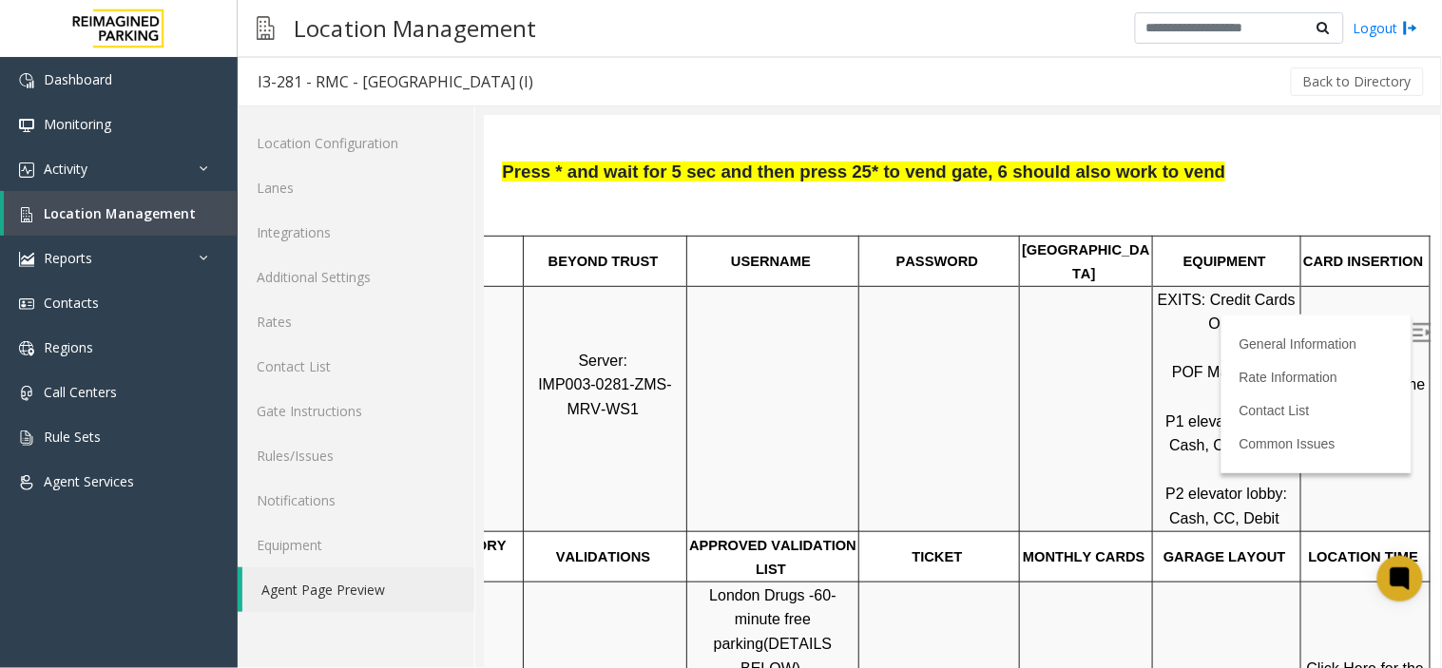
drag, startPoint x: 1205, startPoint y: 360, endPoint x: 1324, endPoint y: 387, distance: 122.7
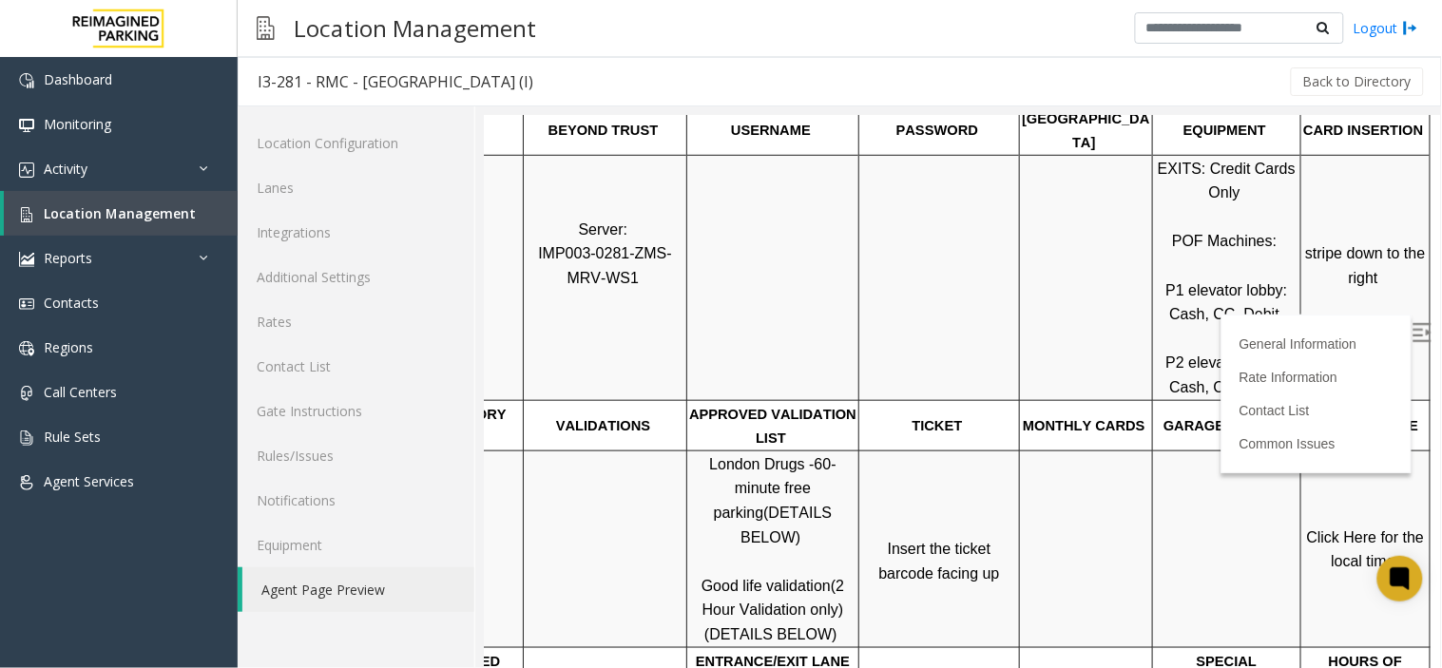
scroll to position [443, 110]
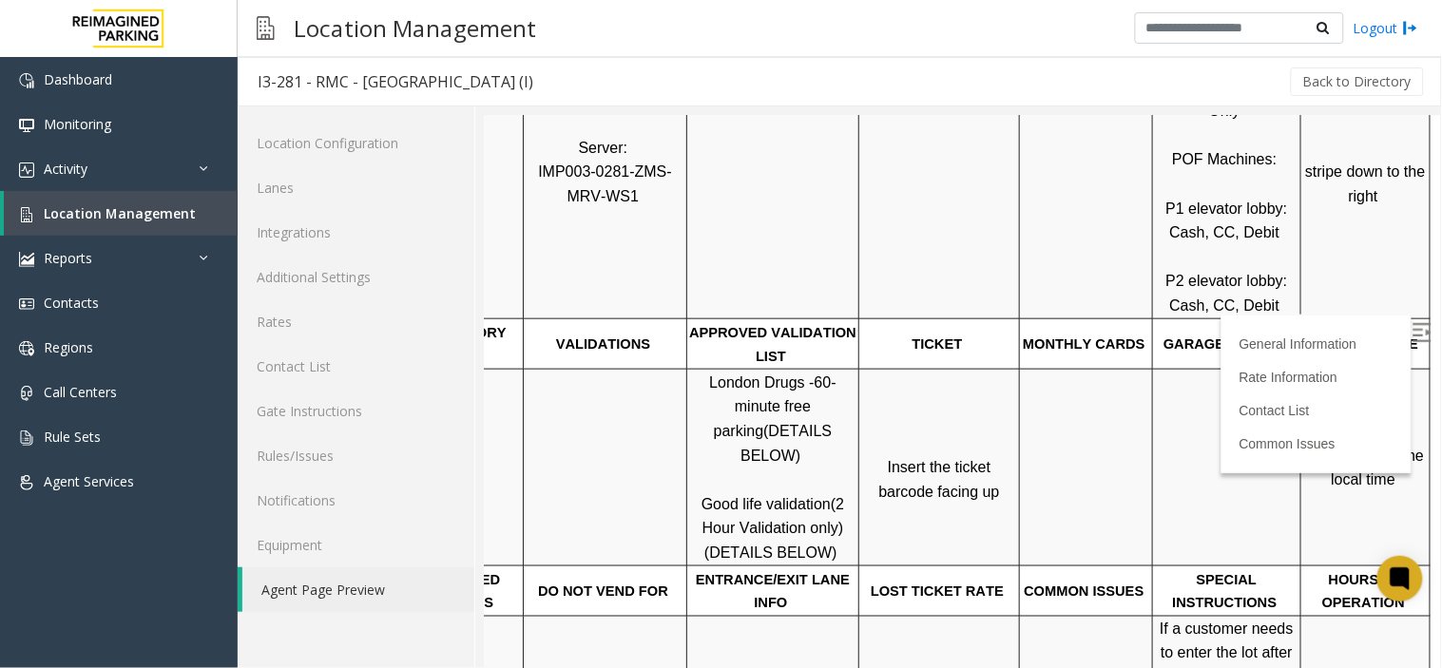
click at [1351, 443] on p "Click Here for the local time" at bounding box center [1364, 467] width 126 height 48
click at [1340, 447] on span "Click Here for the local time" at bounding box center [1367, 467] width 122 height 41
click at [1360, 451] on span "Click Here for the local time" at bounding box center [1367, 467] width 122 height 41
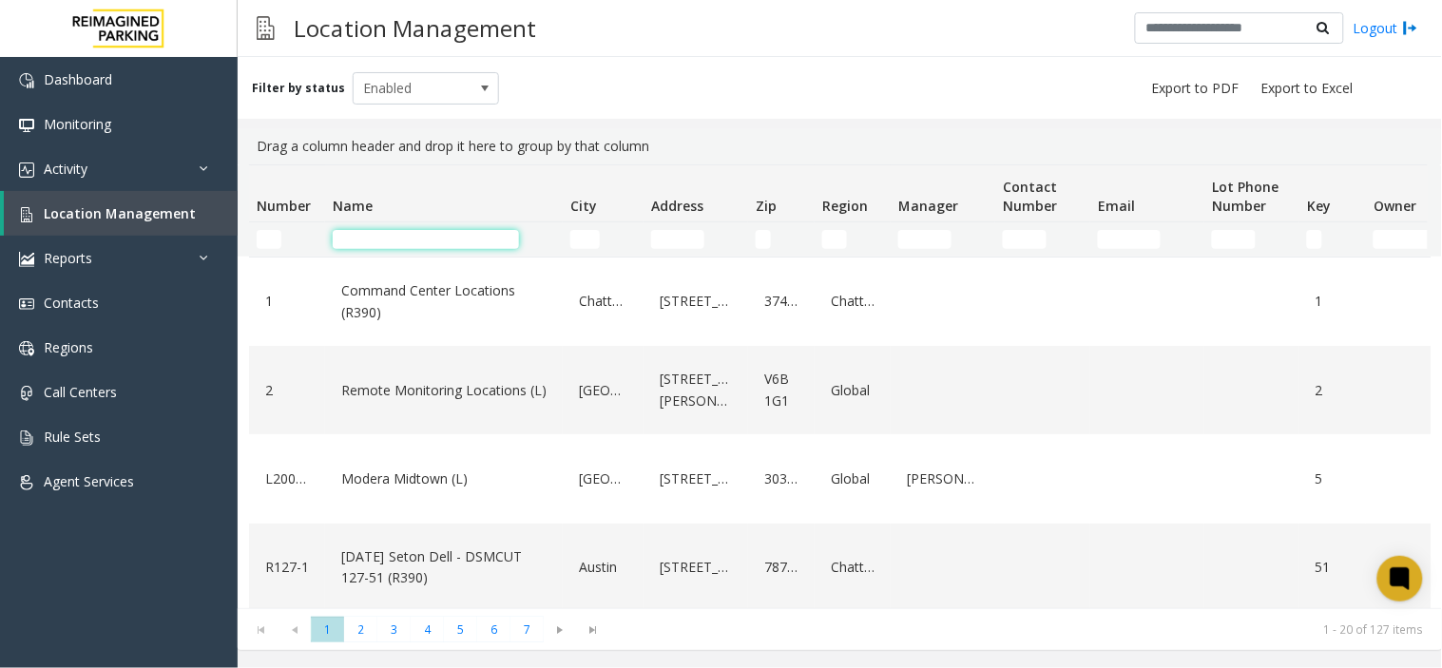
click at [368, 241] on input "Name Filter" at bounding box center [426, 239] width 186 height 19
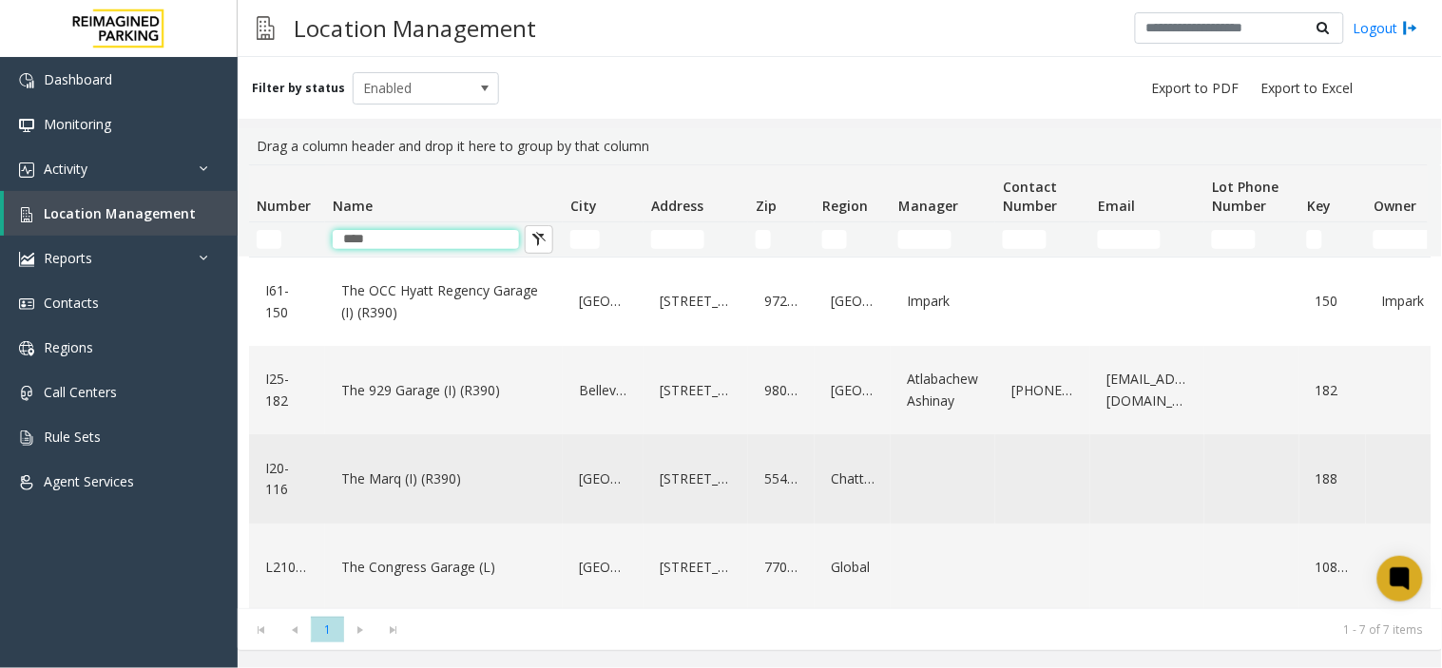
type input "***"
click at [629, 515] on div "[GEOGRAPHIC_DATA]" at bounding box center [603, 478] width 58 height 73
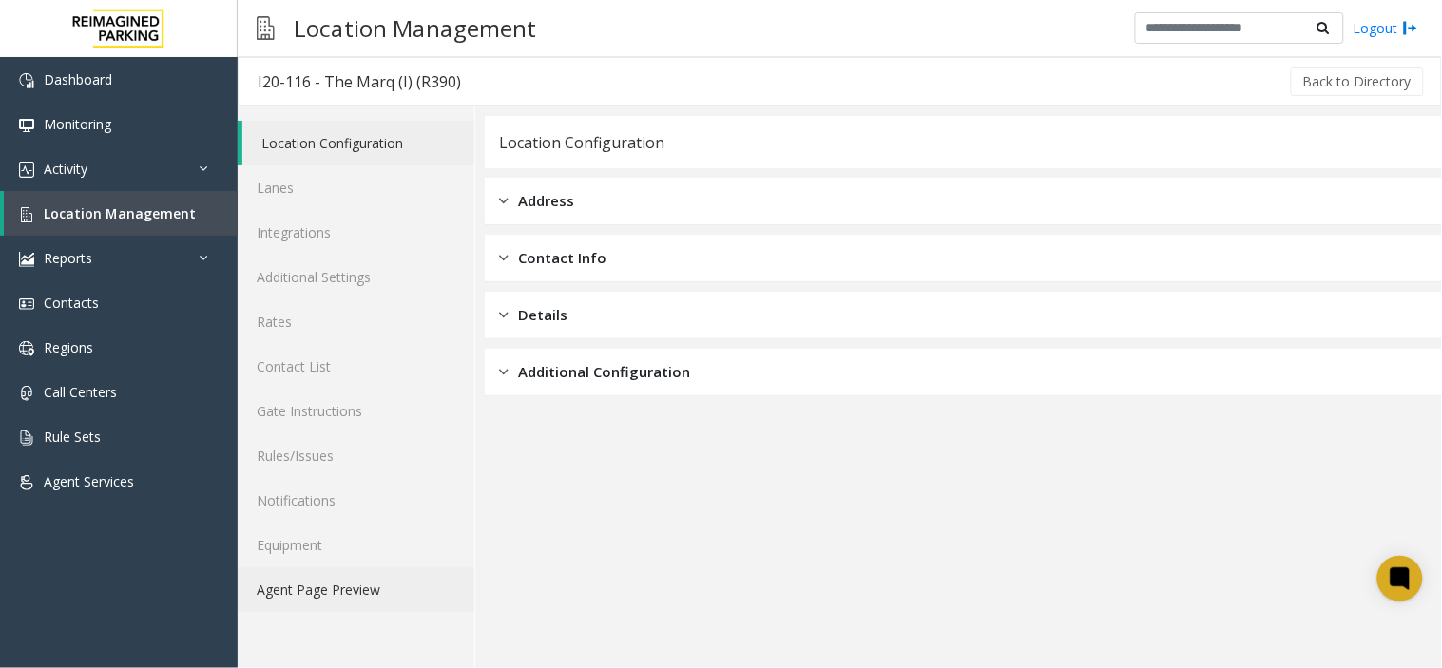
click at [432, 592] on link "Agent Page Preview" at bounding box center [356, 590] width 237 height 45
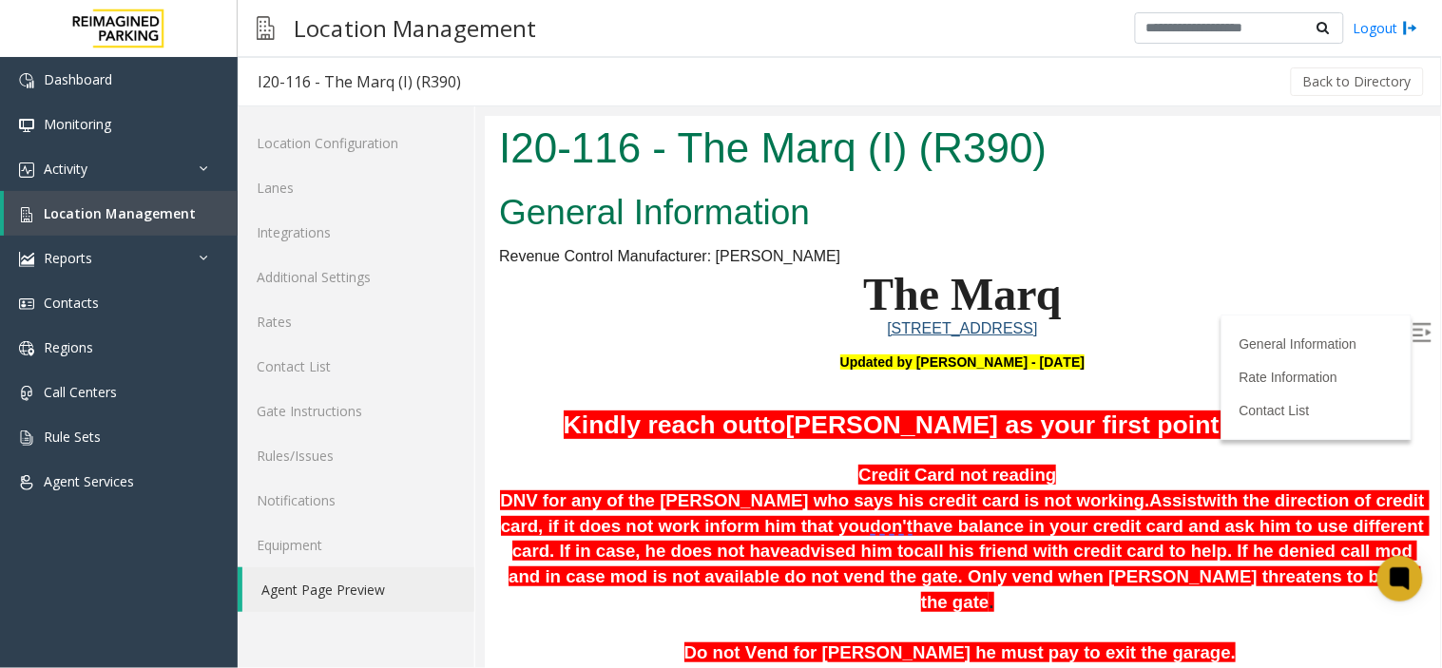
click at [1417, 322] on label at bounding box center [1423, 333] width 29 height 29
click at [364, 320] on link "Rates" at bounding box center [356, 321] width 237 height 45
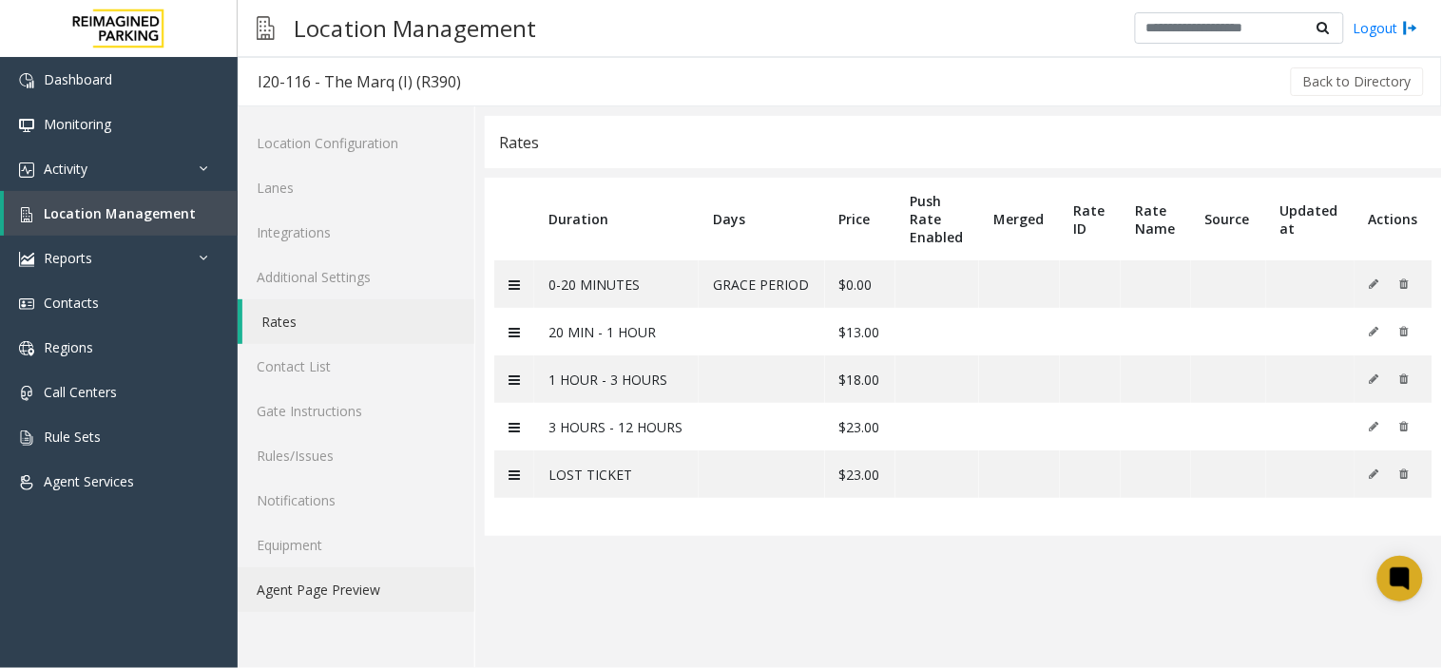
click at [358, 603] on link "Agent Page Preview" at bounding box center [356, 590] width 237 height 45
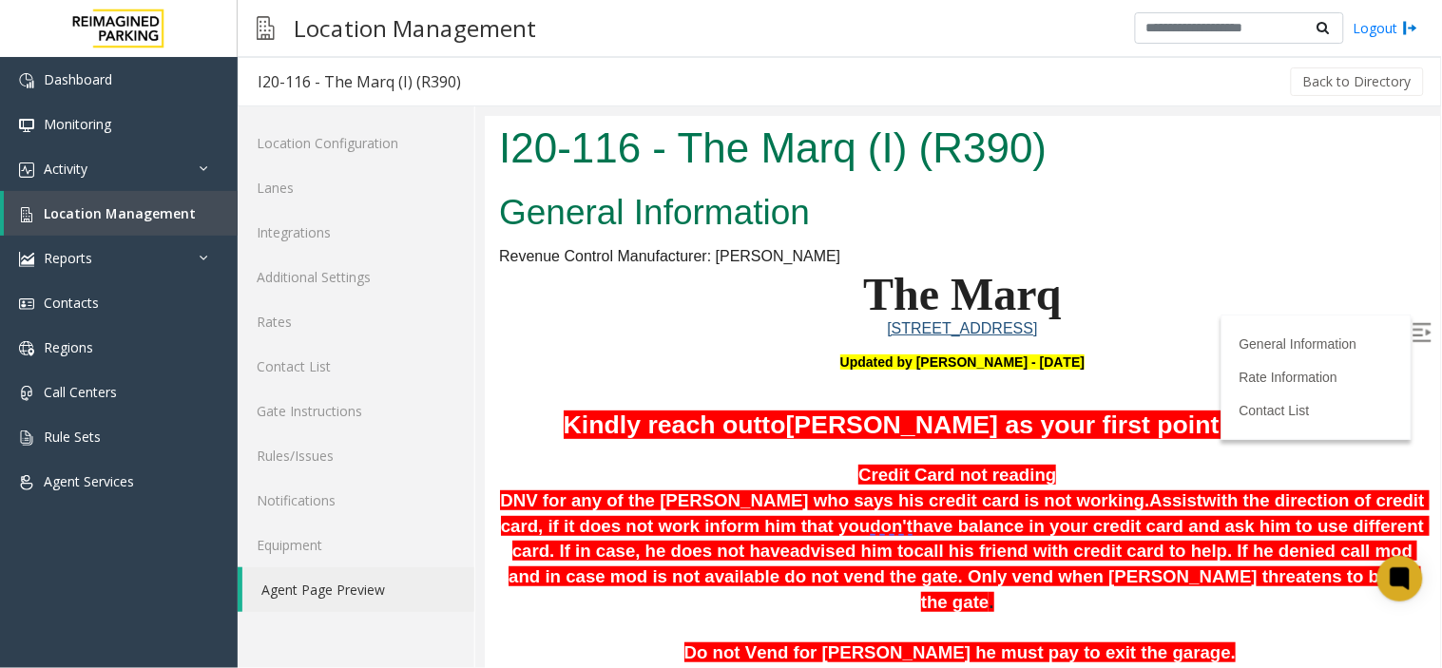
click at [1420, 328] on label at bounding box center [1423, 333] width 29 height 29
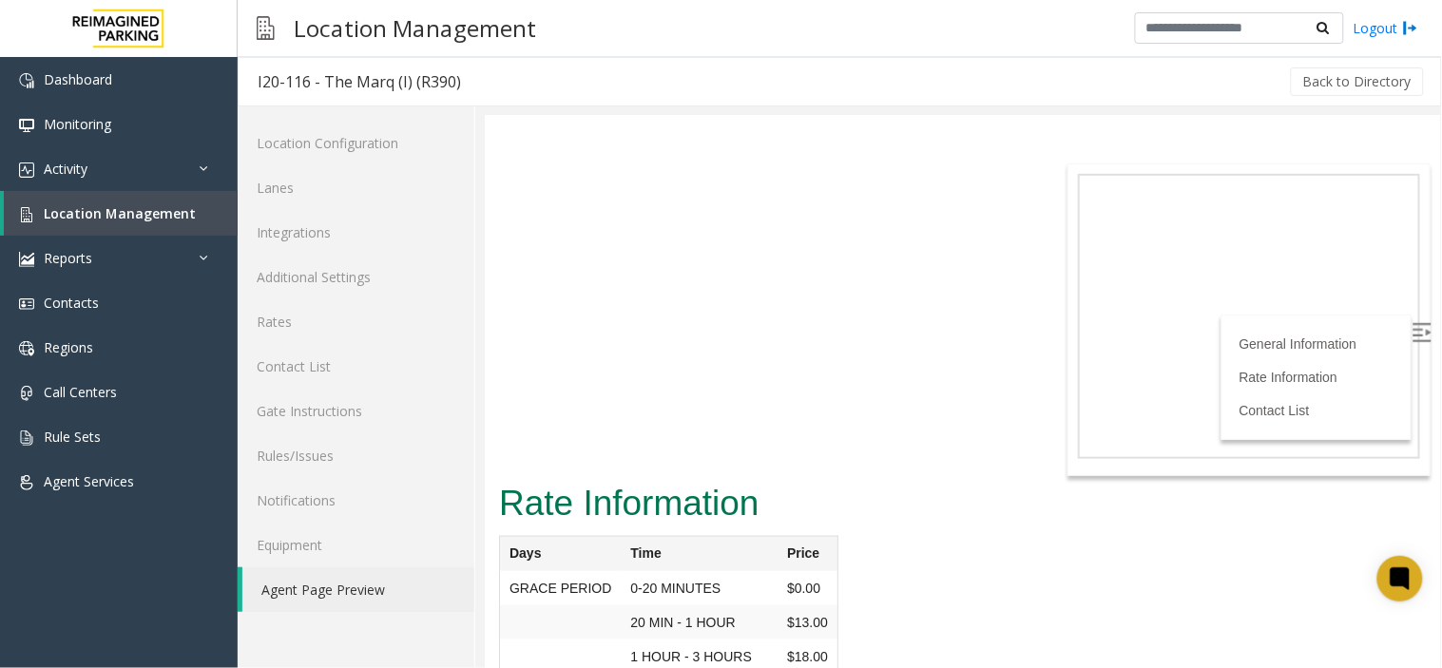
scroll to position [4064, 0]
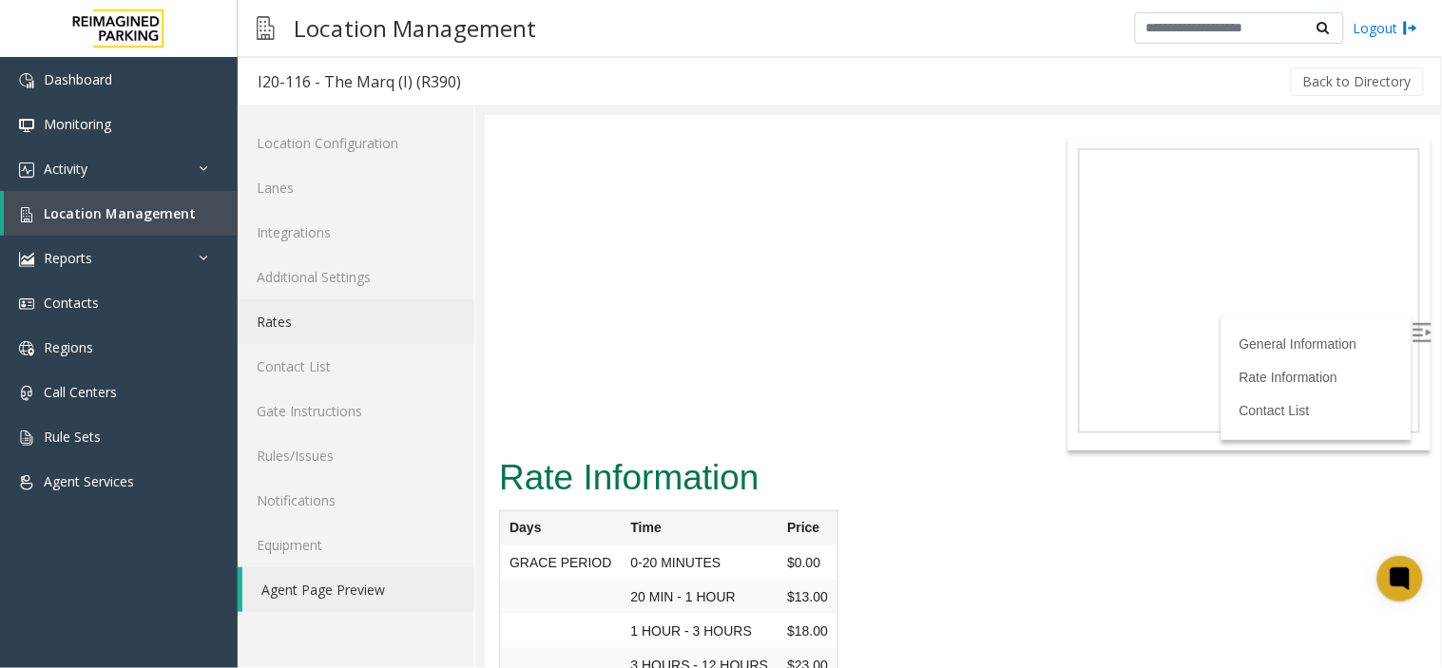
click at [347, 307] on link "Rates" at bounding box center [356, 321] width 237 height 45
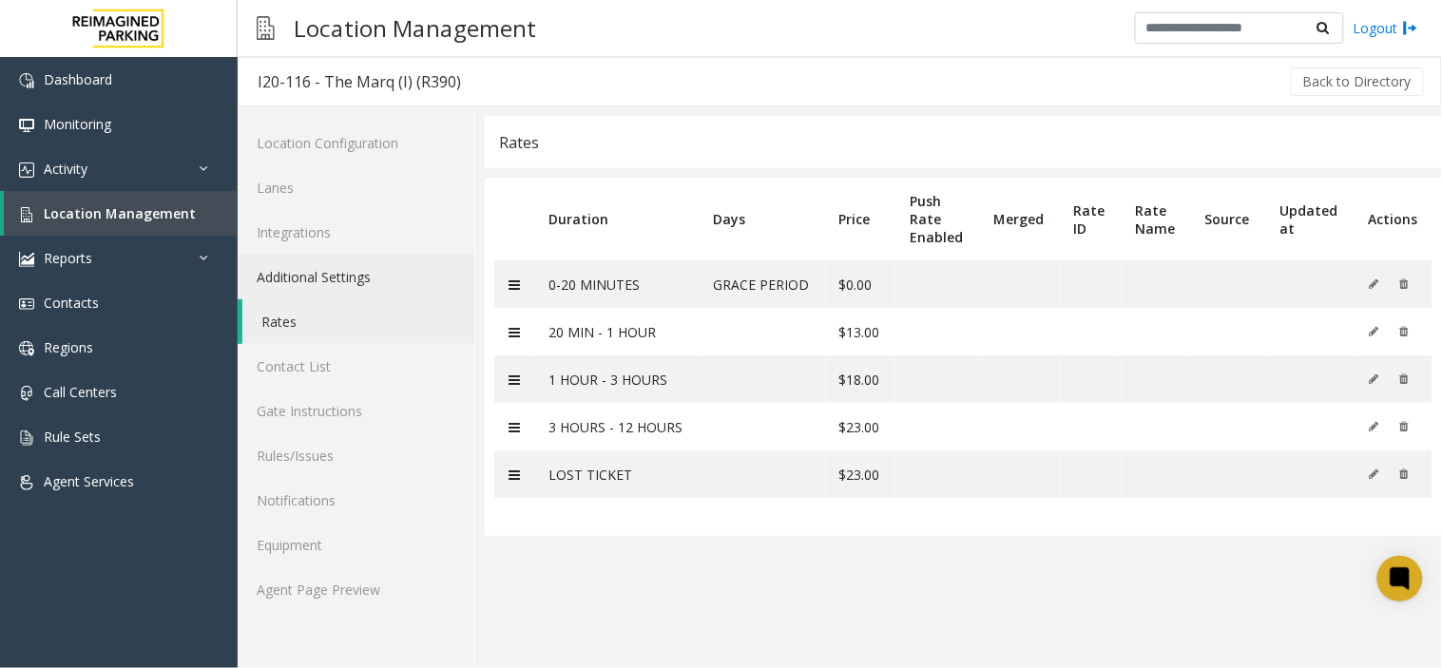
click at [359, 289] on link "Additional Settings" at bounding box center [356, 277] width 237 height 45
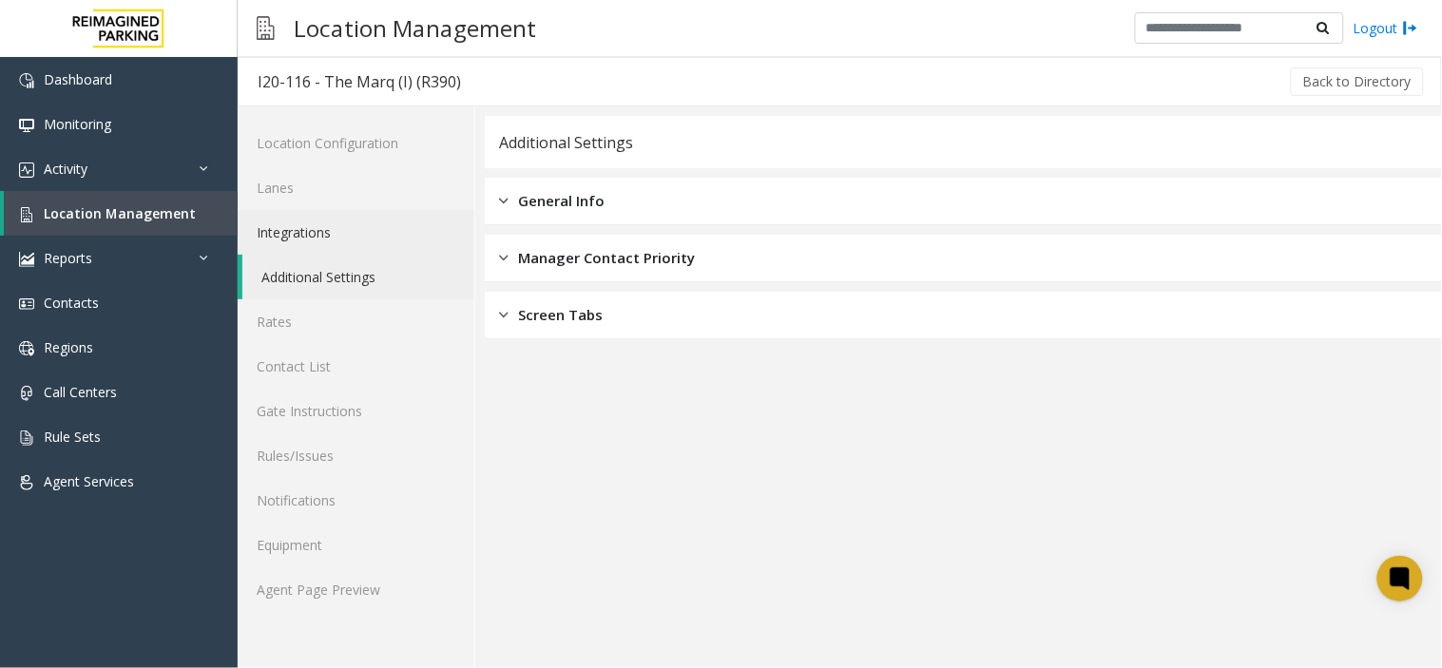
click at [450, 247] on link "Integrations" at bounding box center [356, 232] width 237 height 45
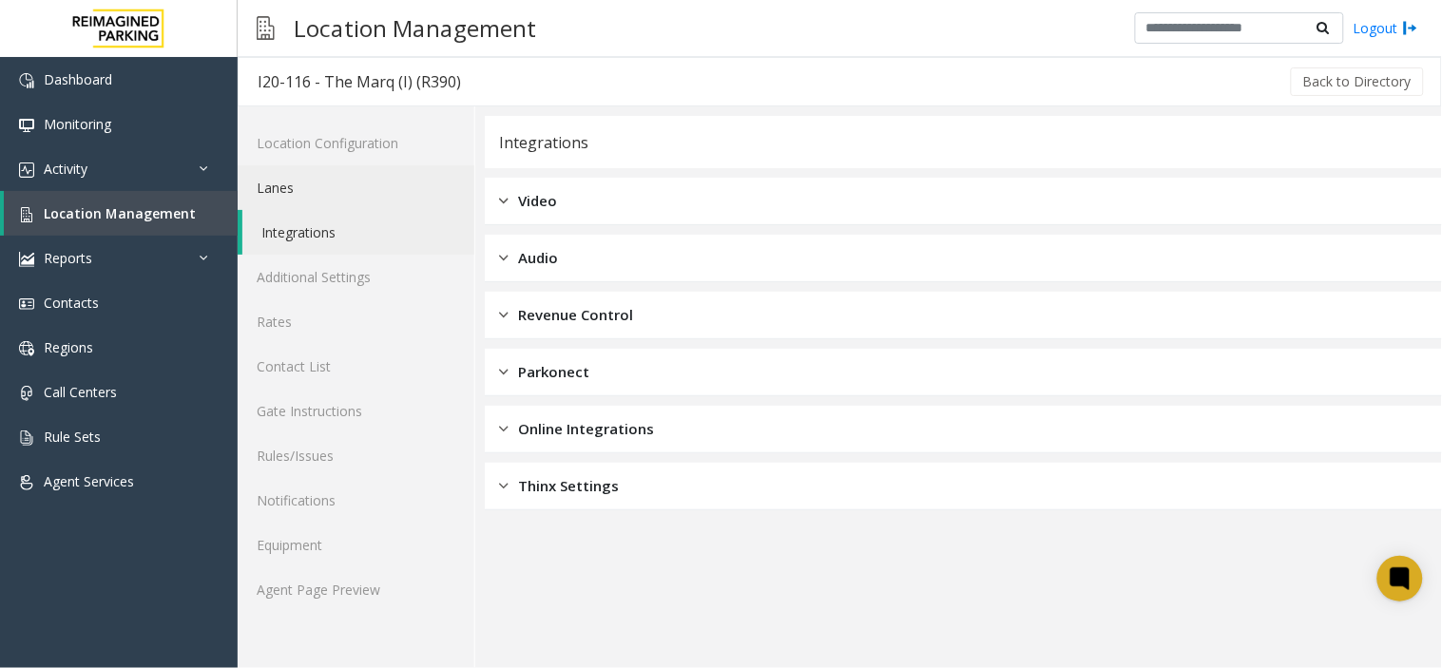
click at [385, 201] on link "Lanes" at bounding box center [356, 187] width 237 height 45
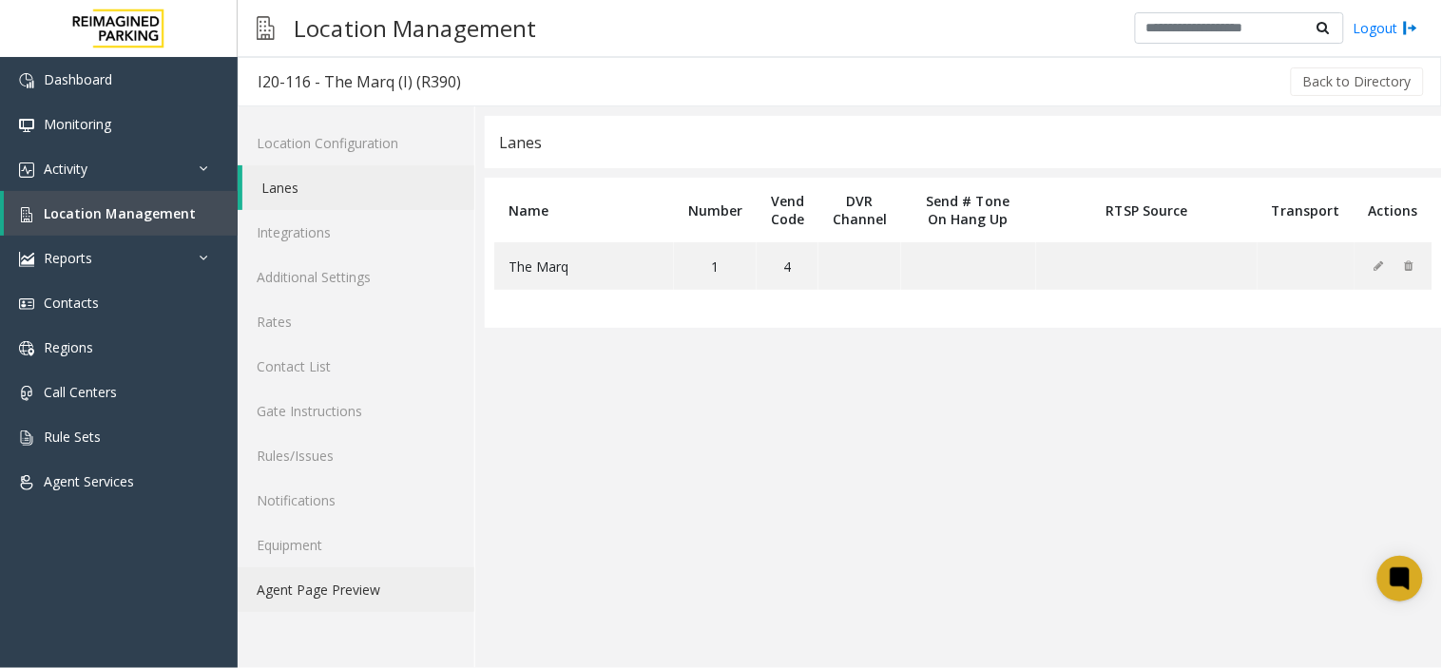
click at [354, 585] on link "Agent Page Preview" at bounding box center [356, 590] width 237 height 45
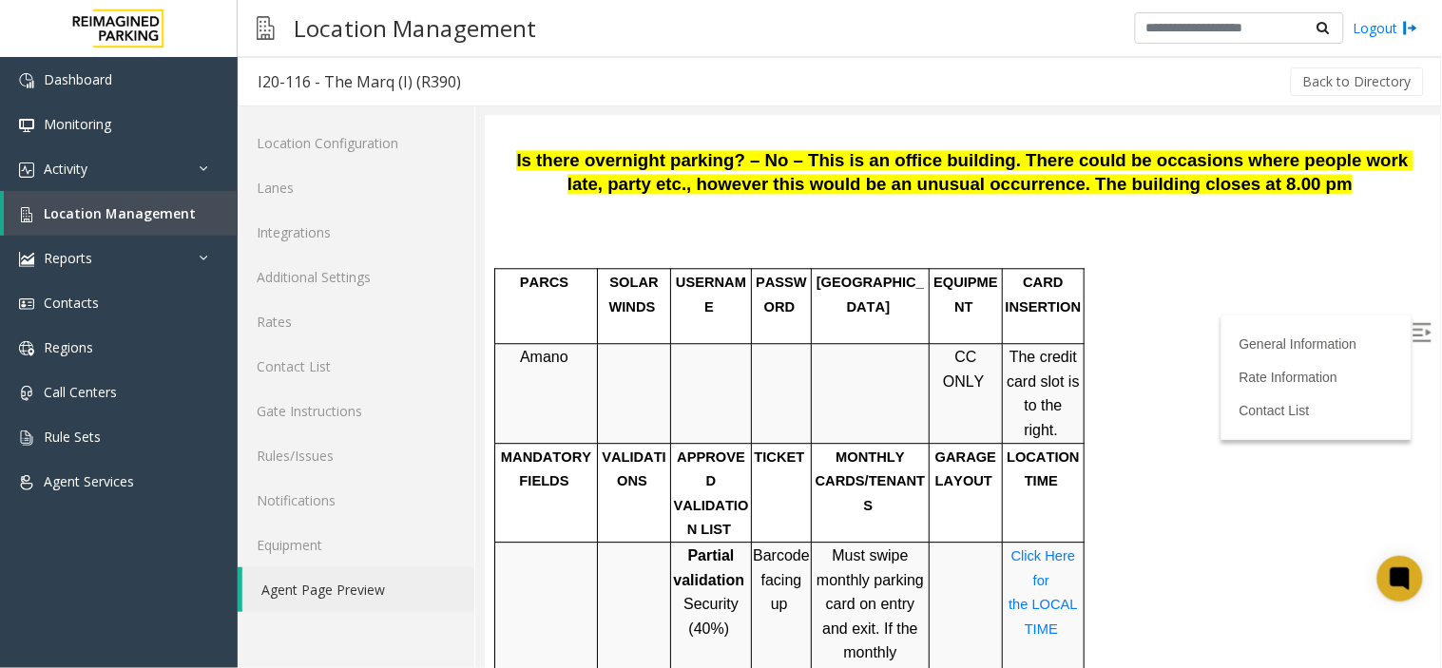
scroll to position [1267, 0]
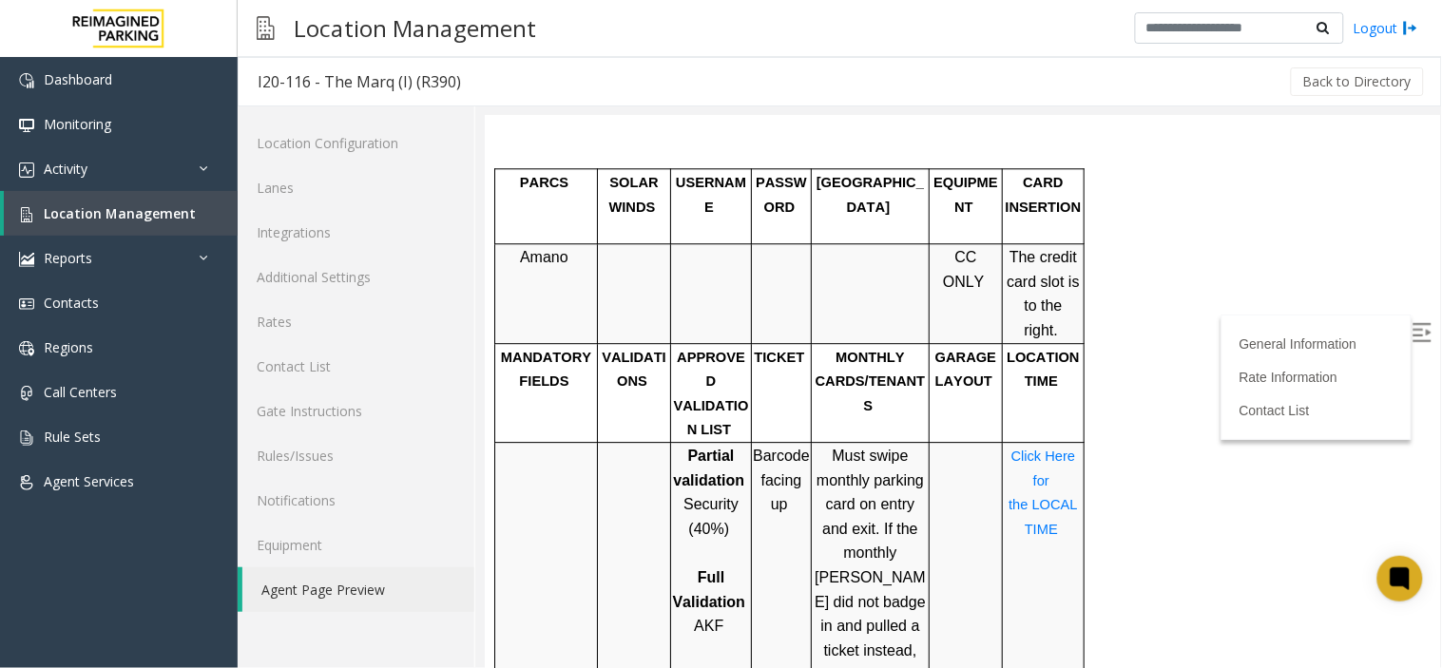
click at [1412, 338] on img at bounding box center [1421, 331] width 19 height 19
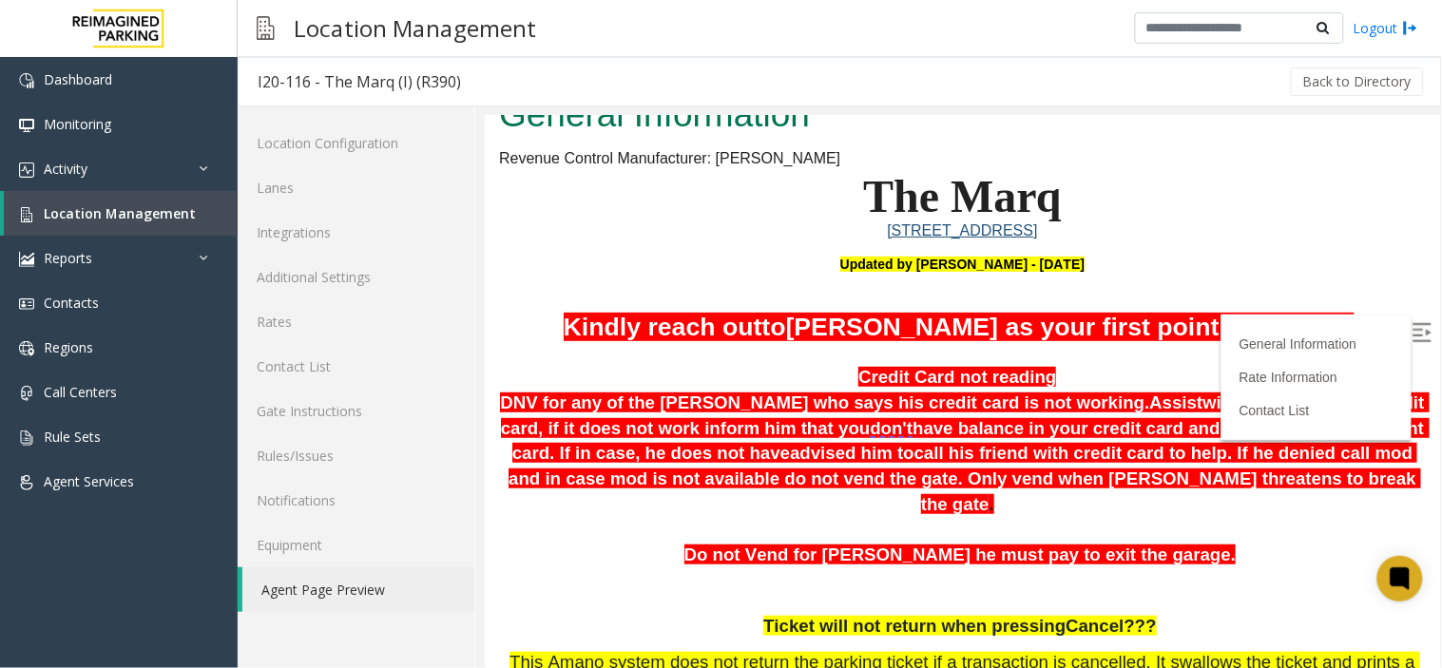
scroll to position [0, 0]
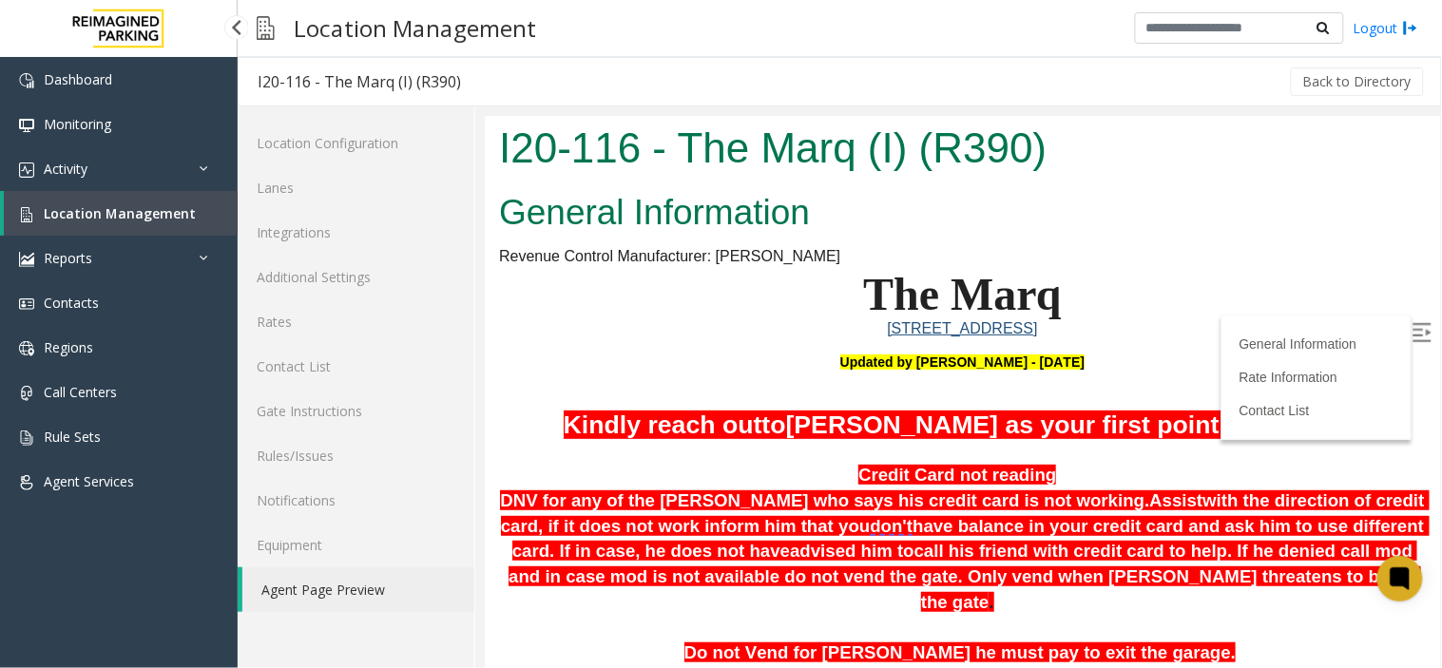
drag, startPoint x: 0, startPoint y: 0, endPoint x: 130, endPoint y: 197, distance: 236.0
click at [130, 197] on link "Location Management" at bounding box center [121, 213] width 234 height 45
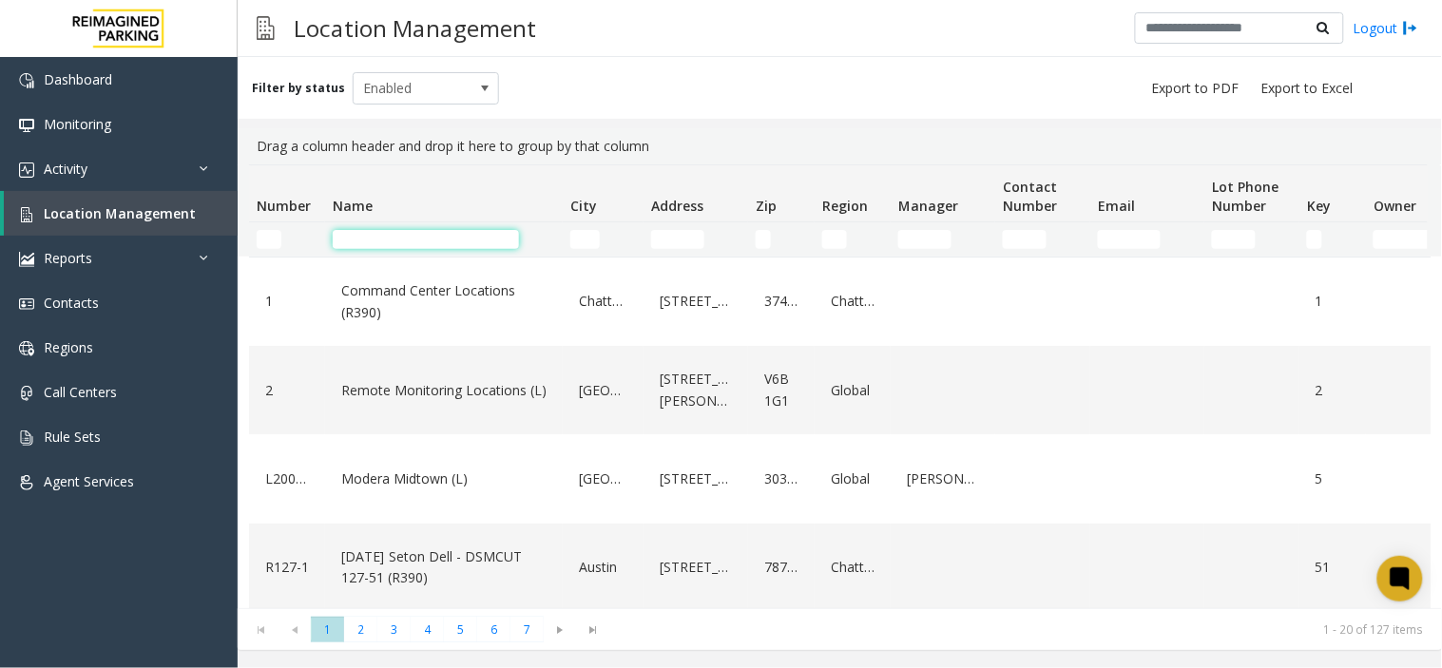
click at [396, 234] on input "Name Filter" at bounding box center [426, 239] width 186 height 19
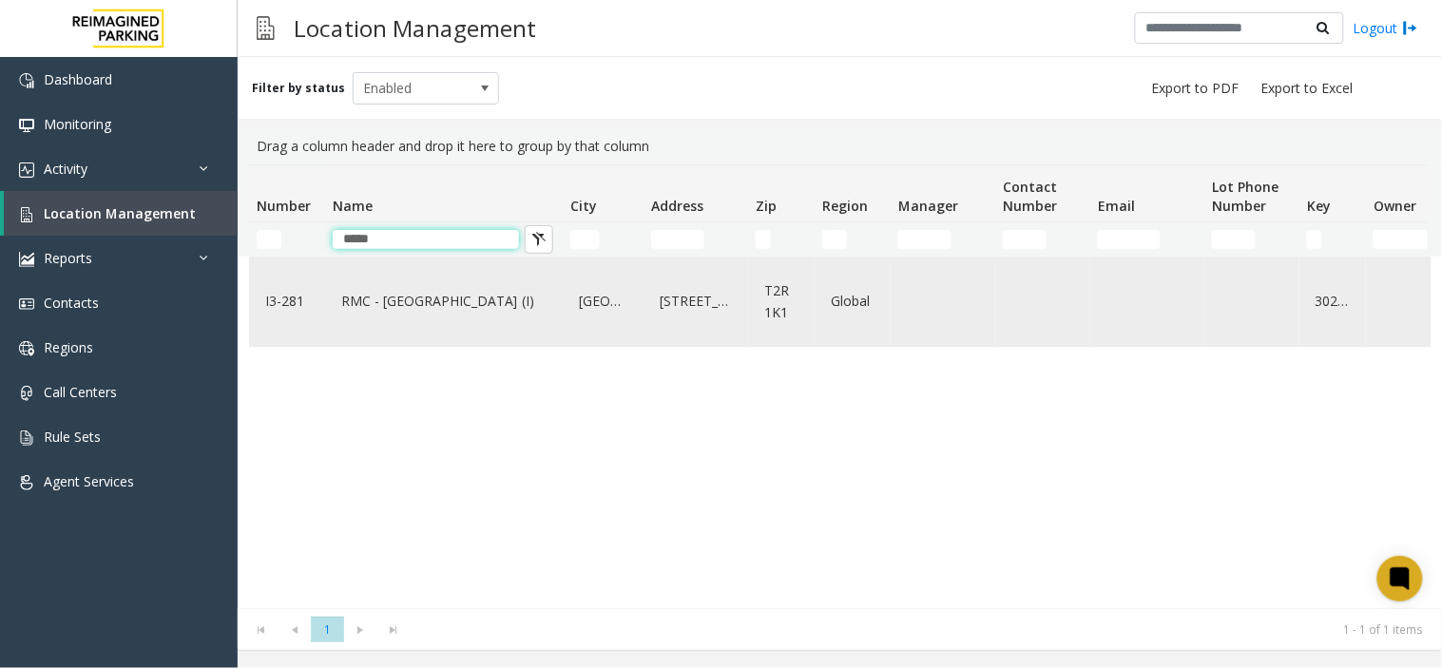
type input "*****"
click at [395, 301] on link "RMC - [GEOGRAPHIC_DATA] (I)" at bounding box center [444, 301] width 215 height 30
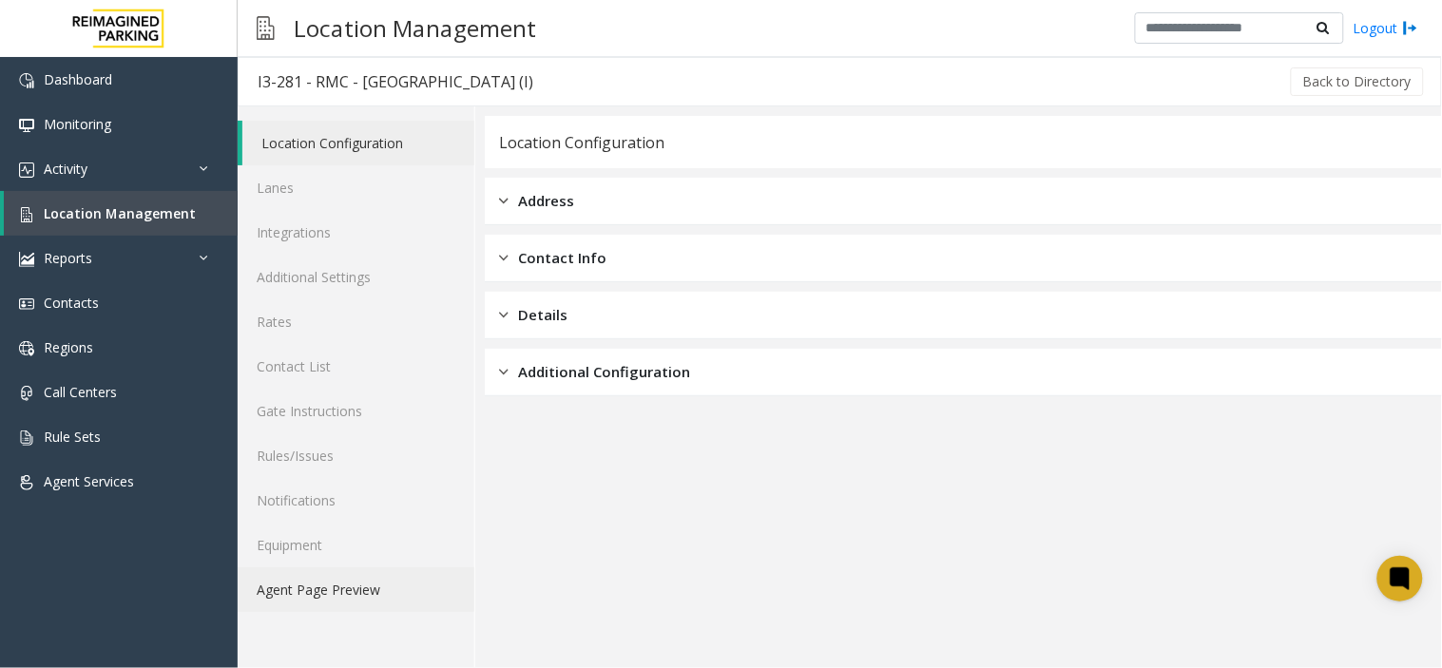
click at [325, 584] on link "Agent Page Preview" at bounding box center [356, 590] width 237 height 45
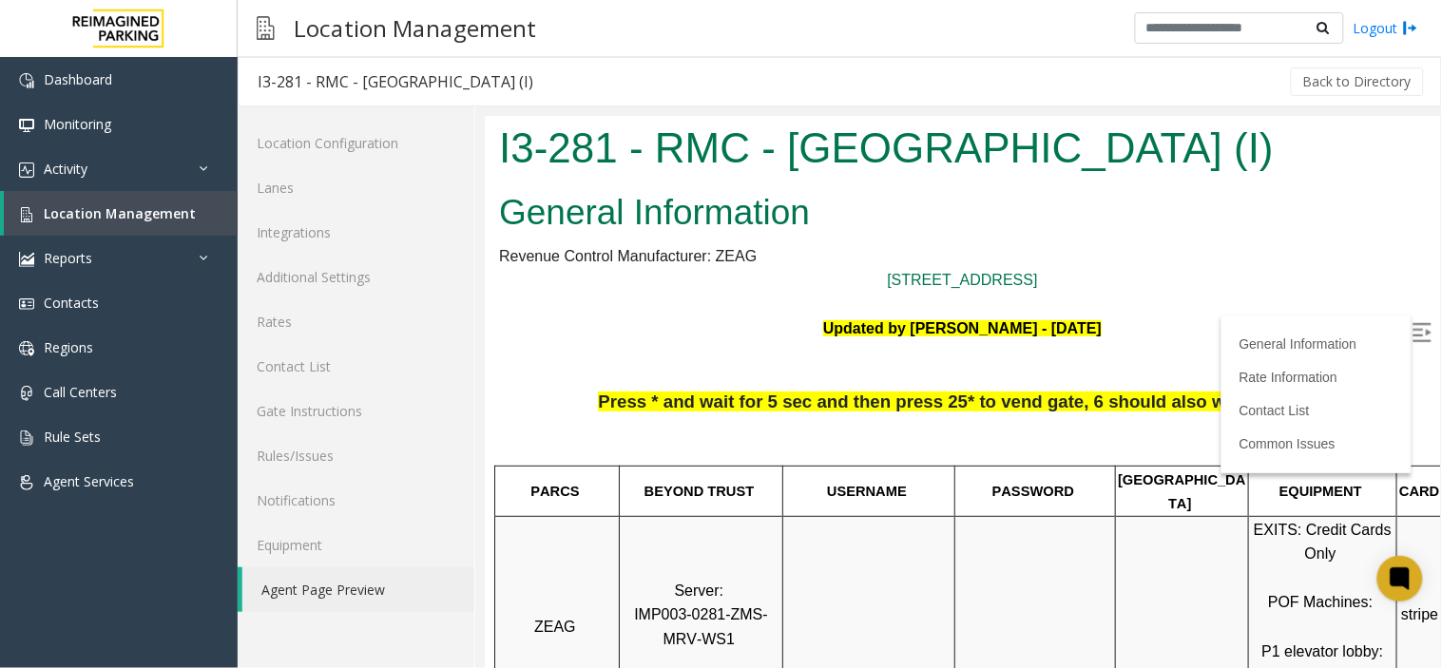
scroll to position [211, 0]
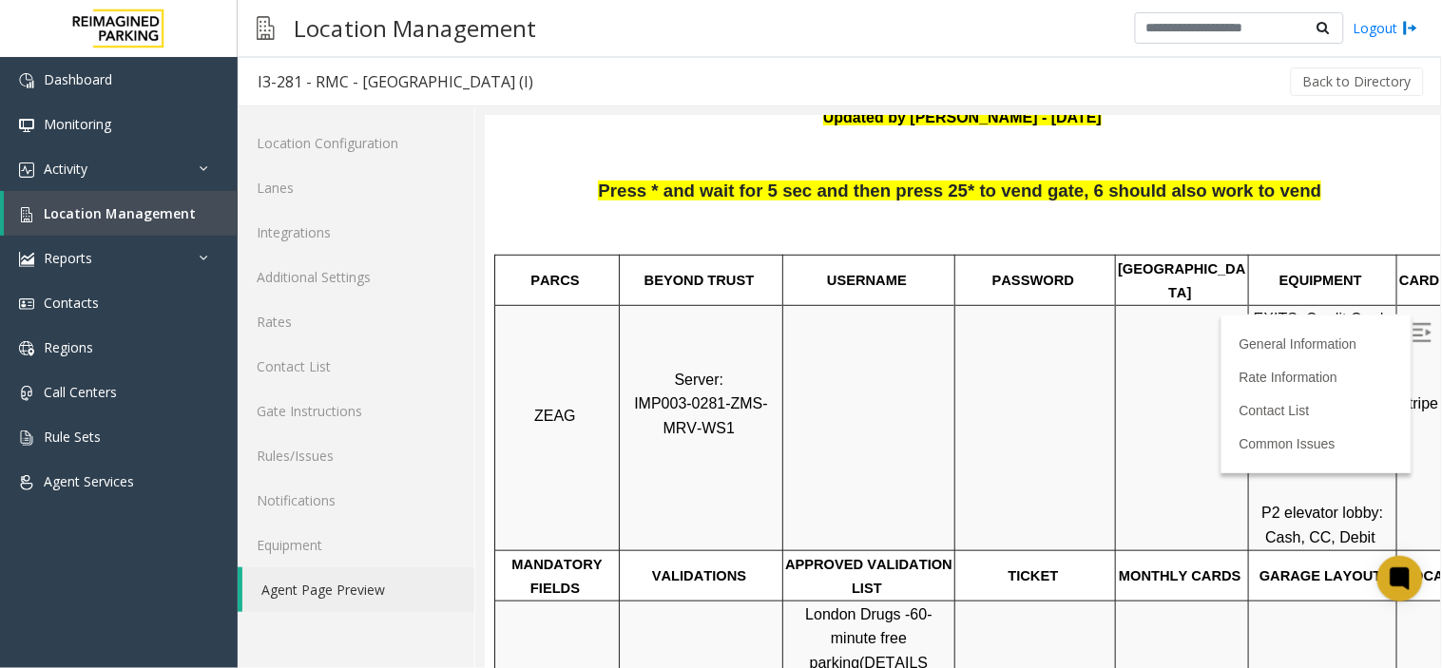
click at [1412, 328] on img at bounding box center [1421, 331] width 19 height 19
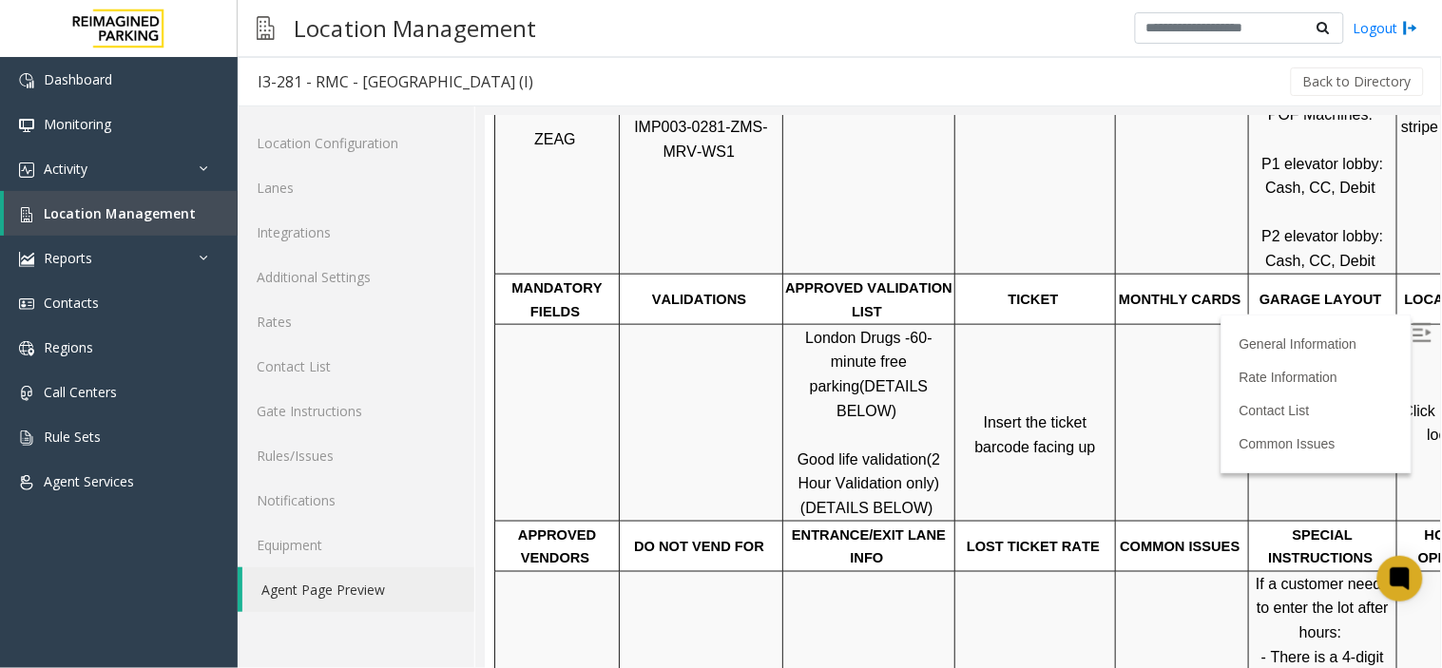
scroll to position [528, 0]
